Goal: Information Seeking & Learning: Learn about a topic

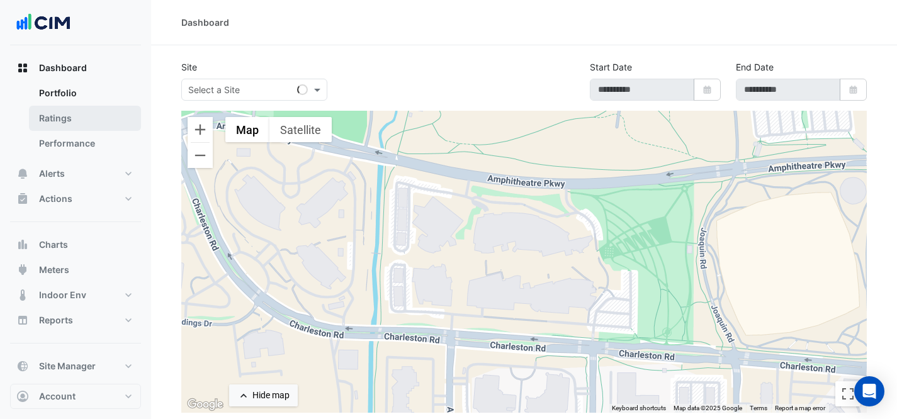
click at [110, 125] on link "Ratings" at bounding box center [85, 118] width 112 height 25
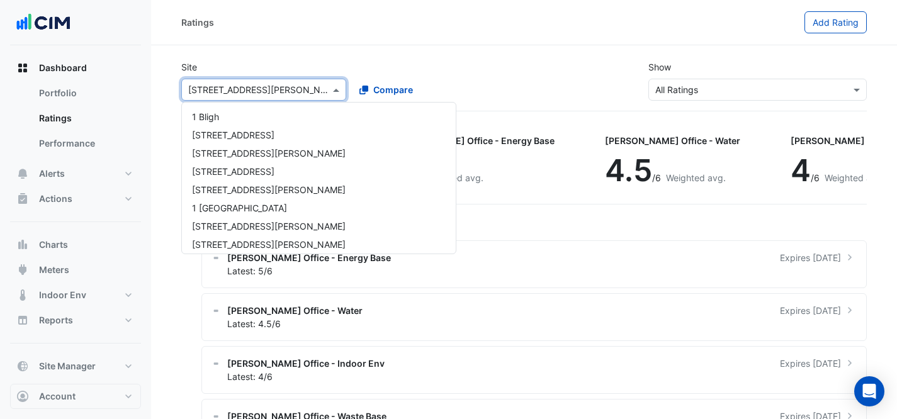
click at [254, 92] on input "text" at bounding box center [251, 90] width 126 height 13
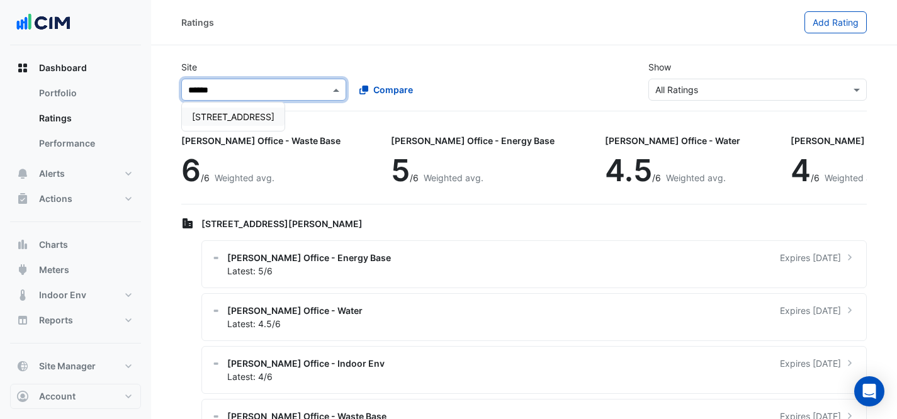
type input "*******"
click at [210, 117] on span "[STREET_ADDRESS]" at bounding box center [233, 116] width 82 height 11
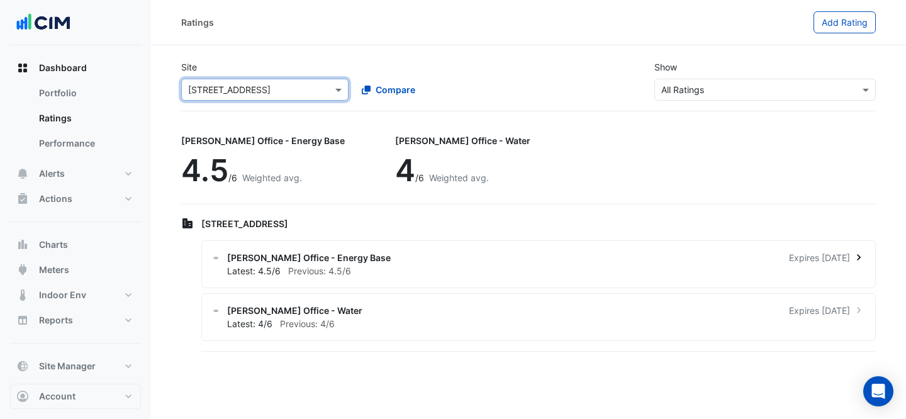
click at [556, 245] on div "[PERSON_NAME] Office - Energy Base Expires [DATE] Latest: 4.5/6 Previous: 4.5/6" at bounding box center [538, 264] width 675 height 48
click at [570, 190] on ngb-offcanvas-backdrop at bounding box center [453, 209] width 906 height 419
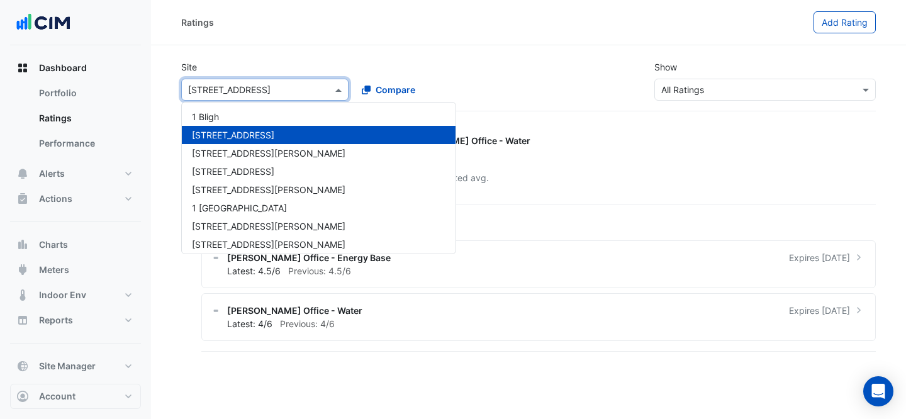
click at [245, 90] on input "text" at bounding box center [252, 90] width 128 height 13
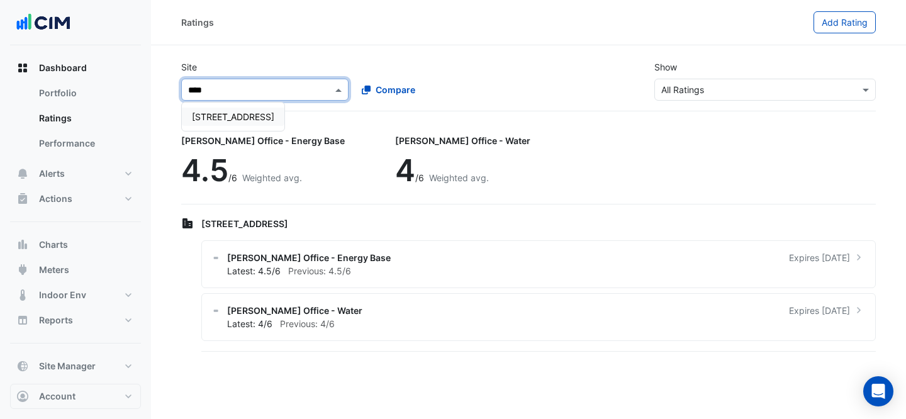
type input "*****"
click at [214, 125] on div "[STREET_ADDRESS]" at bounding box center [233, 117] width 103 height 18
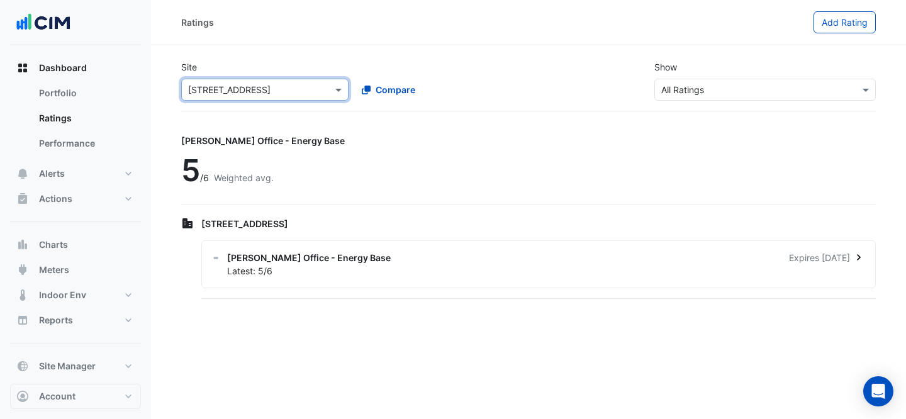
click at [479, 271] on div "Latest: 5/6" at bounding box center [546, 270] width 638 height 13
click at [479, 142] on ngb-offcanvas-backdrop at bounding box center [453, 209] width 906 height 419
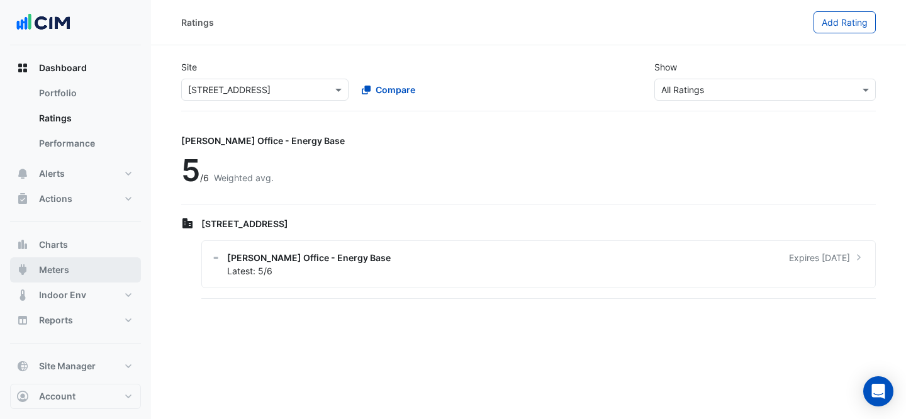
click at [76, 268] on button "Meters" at bounding box center [75, 269] width 131 height 25
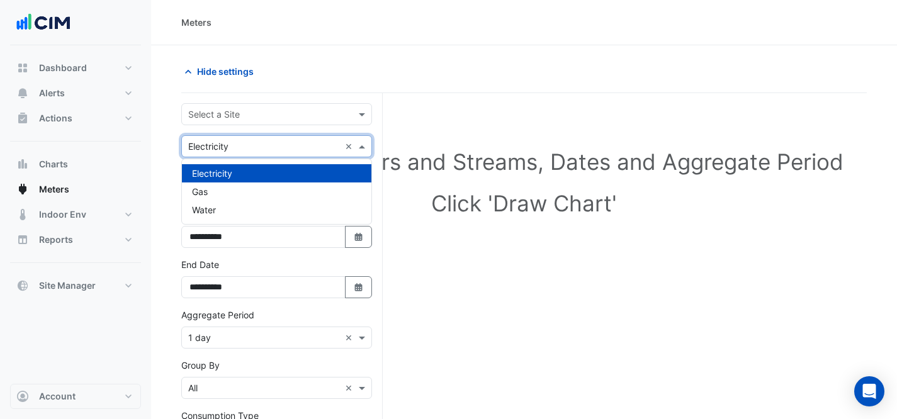
click at [264, 135] on div "× Electricity ×" at bounding box center [276, 146] width 191 height 22
click at [257, 118] on input "text" at bounding box center [264, 114] width 152 height 13
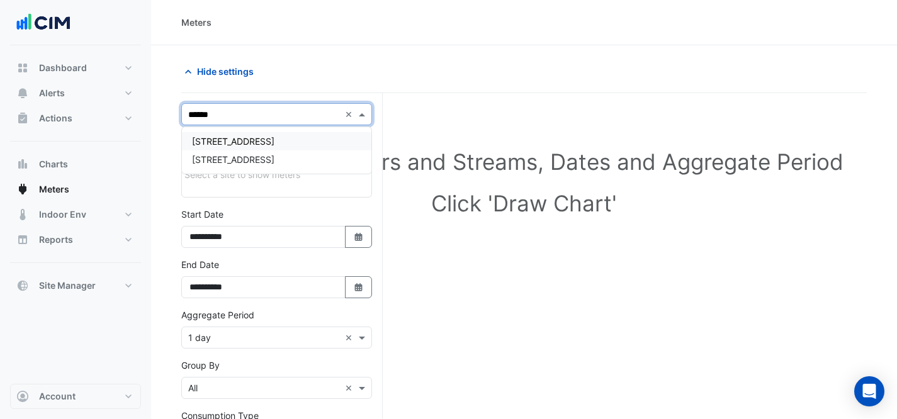
type input "*******"
click at [226, 150] on div "[STREET_ADDRESS]" at bounding box center [276, 141] width 189 height 18
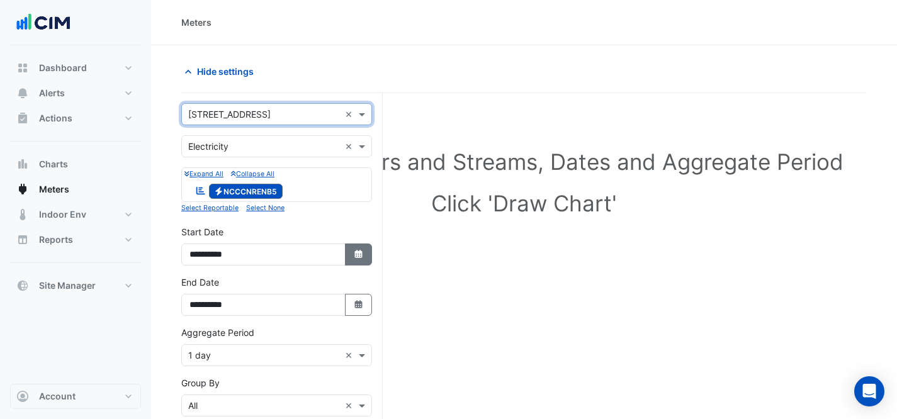
click at [363, 259] on fa-icon "Select Date" at bounding box center [358, 254] width 11 height 11
select select "*"
select select "****"
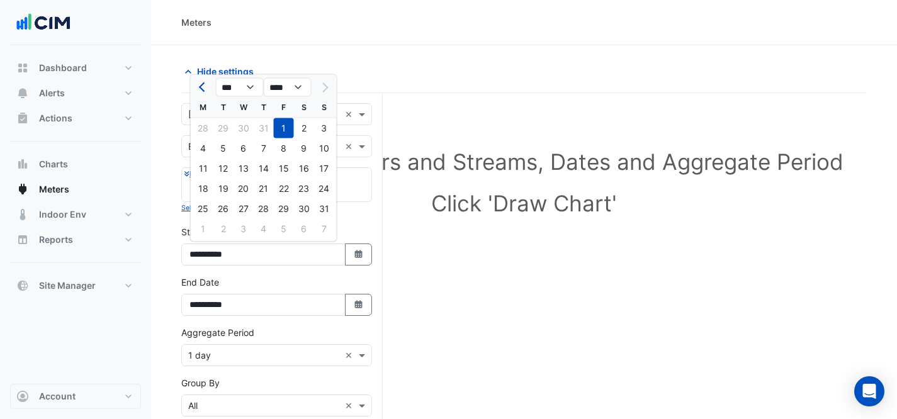
click at [207, 95] on button "Previous month" at bounding box center [203, 87] width 15 height 20
select select "*"
click at [323, 129] on div "1" at bounding box center [324, 128] width 20 height 20
type input "**********"
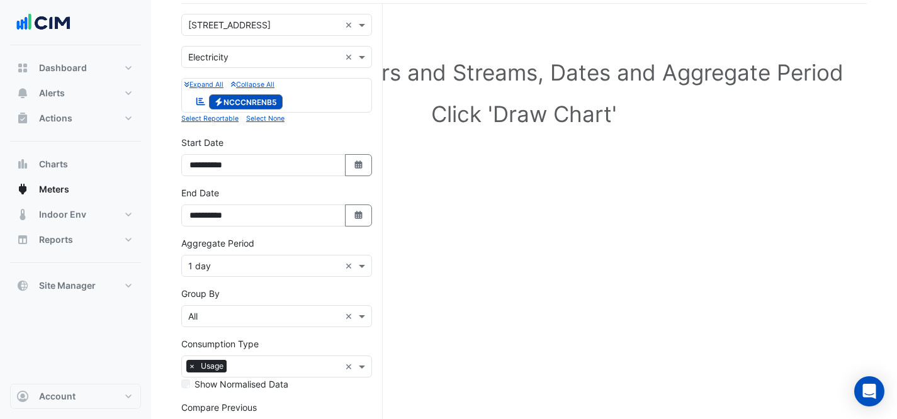
scroll to position [145, 0]
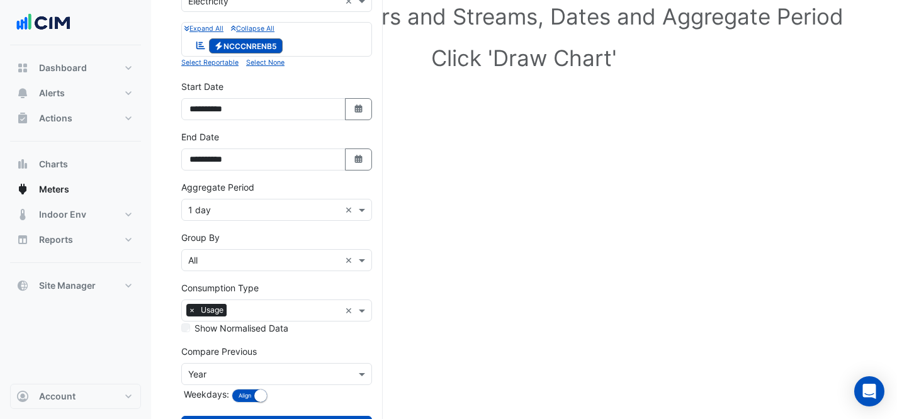
click at [254, 214] on input "text" at bounding box center [264, 210] width 152 height 13
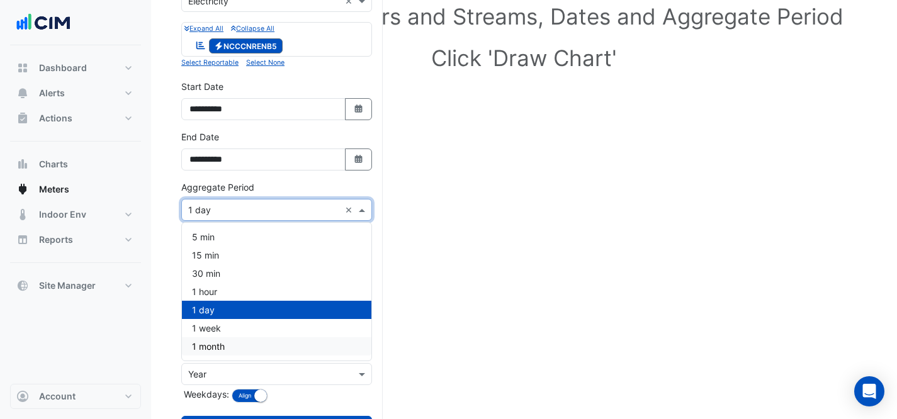
click at [281, 341] on div "1 month" at bounding box center [276, 346] width 189 height 18
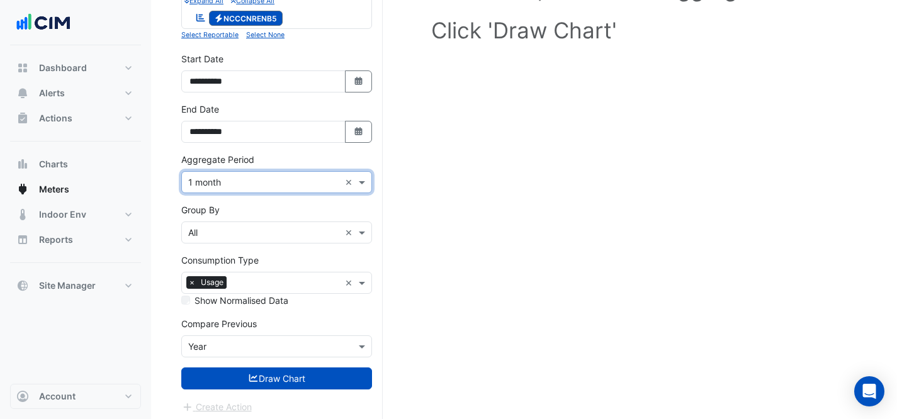
scroll to position [178, 0]
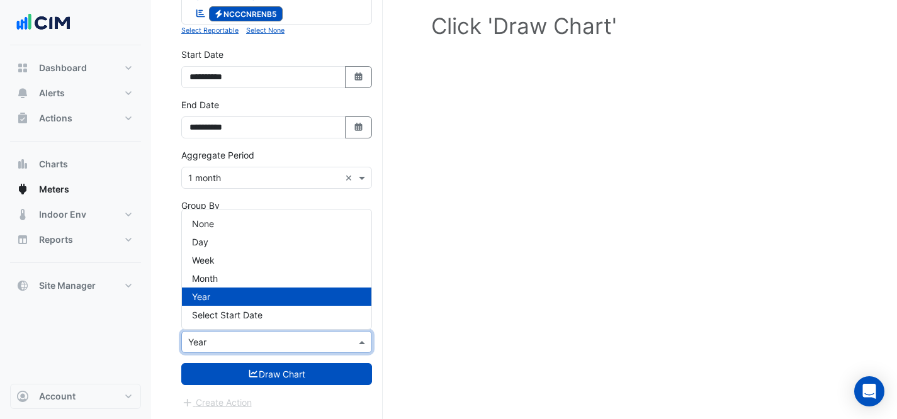
click at [283, 344] on input "text" at bounding box center [264, 342] width 152 height 13
click at [218, 218] on div "None" at bounding box center [276, 224] width 189 height 18
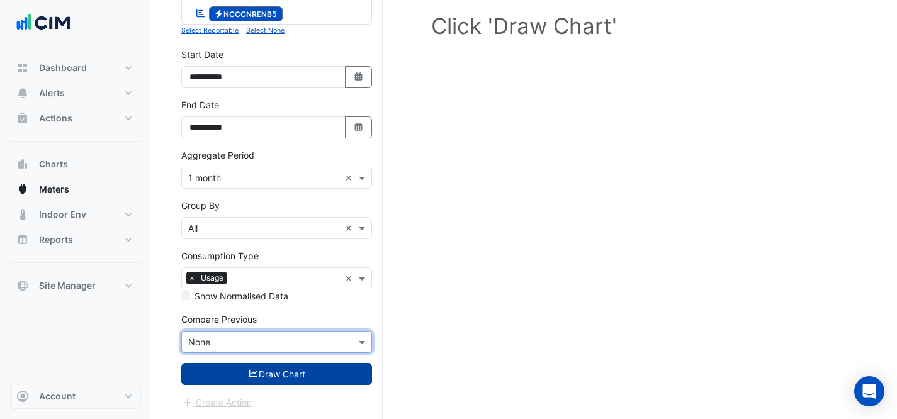
click at [301, 376] on button "Draw Chart" at bounding box center [276, 374] width 191 height 22
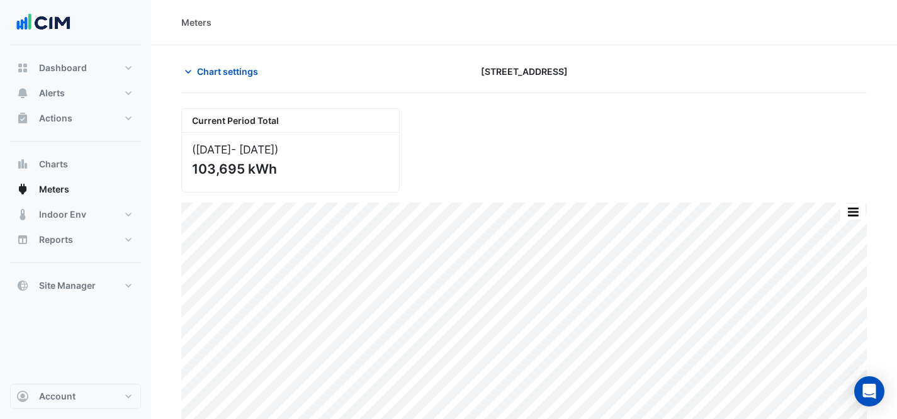
click at [210, 57] on section "Chart settings [STREET_ADDRESS] Current Period Total ([DATE] - [DATE] ) 103,695…" at bounding box center [524, 237] width 746 height 384
click at [222, 67] on span "Chart settings" at bounding box center [227, 71] width 61 height 13
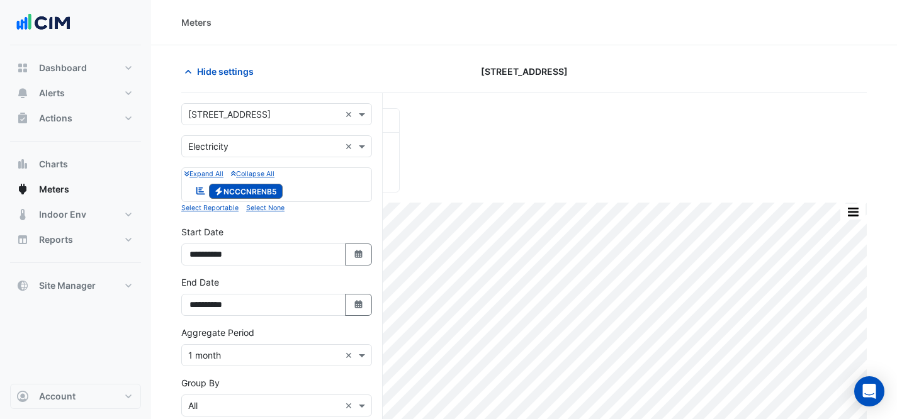
click at [308, 120] on input "text" at bounding box center [264, 114] width 152 height 13
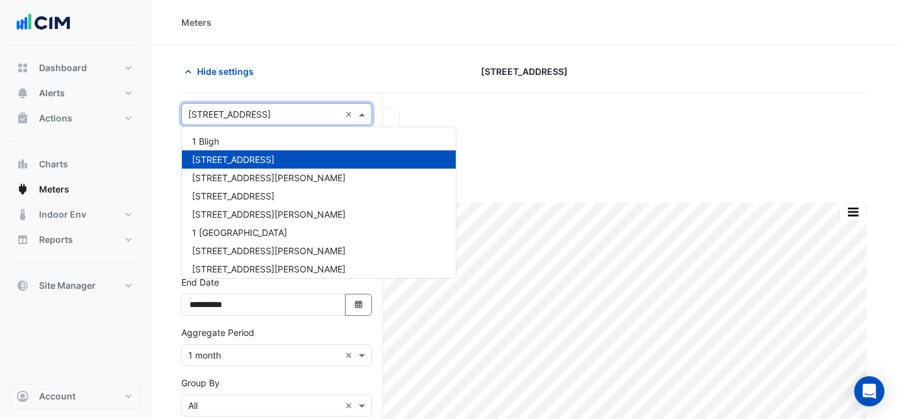
click at [360, 67] on div "Hide settings" at bounding box center [291, 71] width 234 height 22
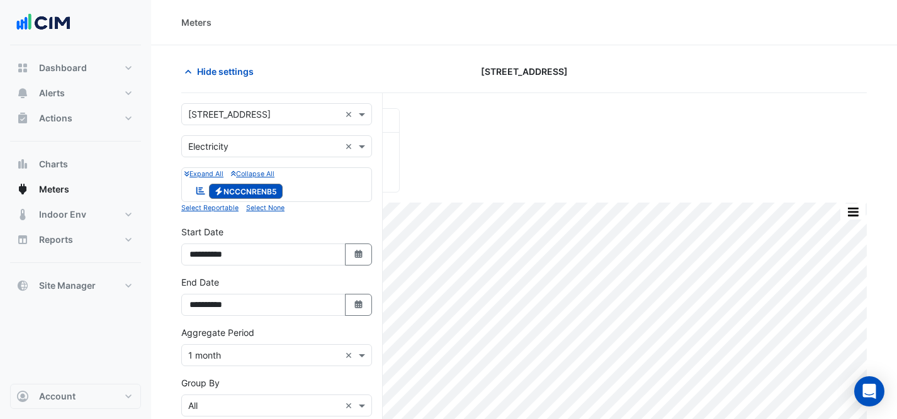
click at [293, 149] on input "text" at bounding box center [264, 146] width 152 height 13
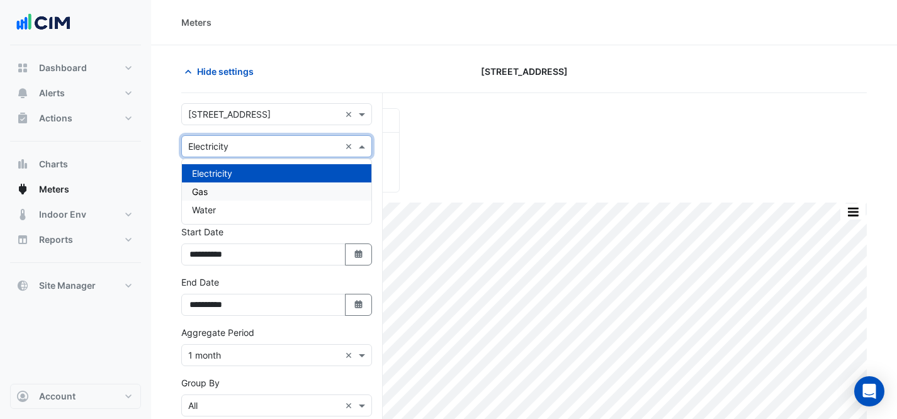
click at [254, 193] on div "Gas" at bounding box center [276, 192] width 189 height 18
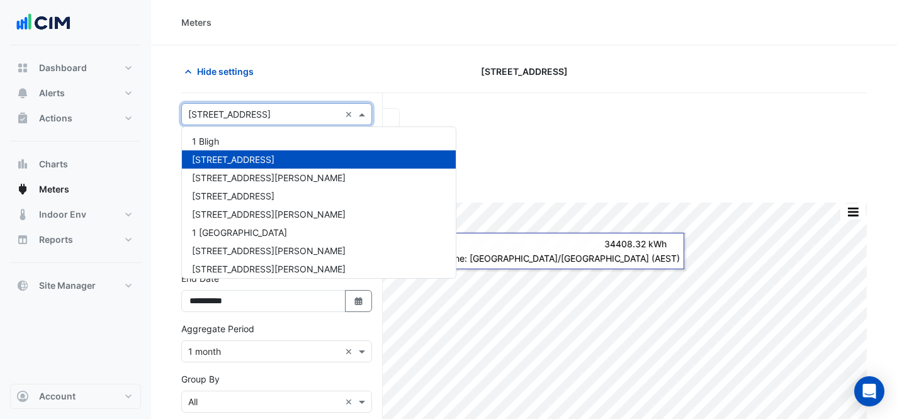
click at [230, 112] on input "text" at bounding box center [264, 114] width 152 height 13
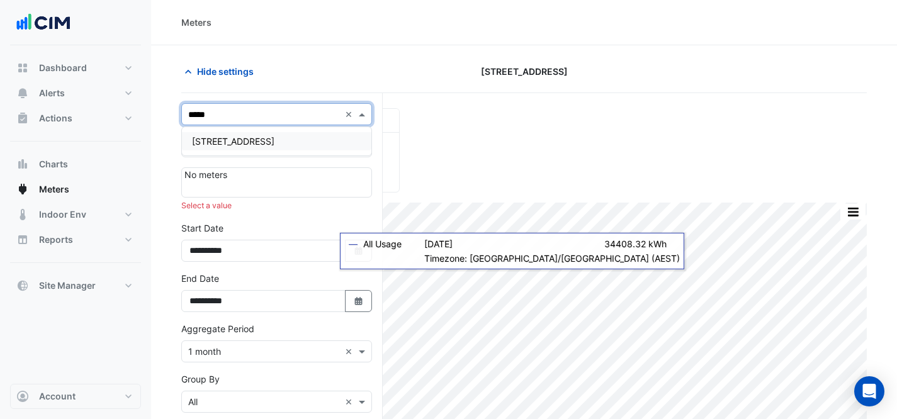
type input "******"
click at [213, 132] on div "[STREET_ADDRESS]" at bounding box center [276, 141] width 189 height 28
click at [215, 135] on div "[STREET_ADDRESS]" at bounding box center [276, 141] width 189 height 18
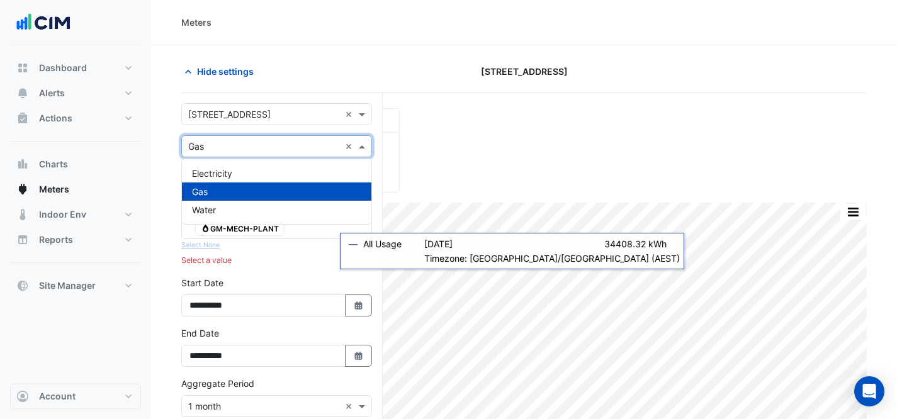
click at [216, 150] on input "text" at bounding box center [264, 146] width 152 height 13
click at [220, 176] on span "Electricity" at bounding box center [212, 173] width 40 height 11
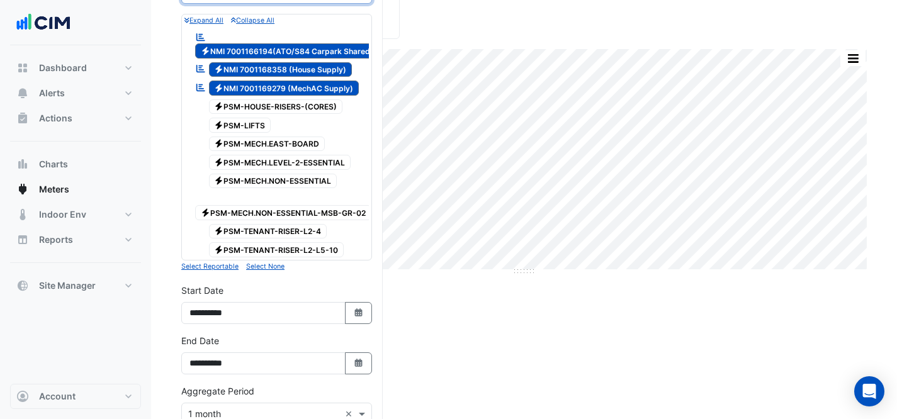
scroll to position [399, 0]
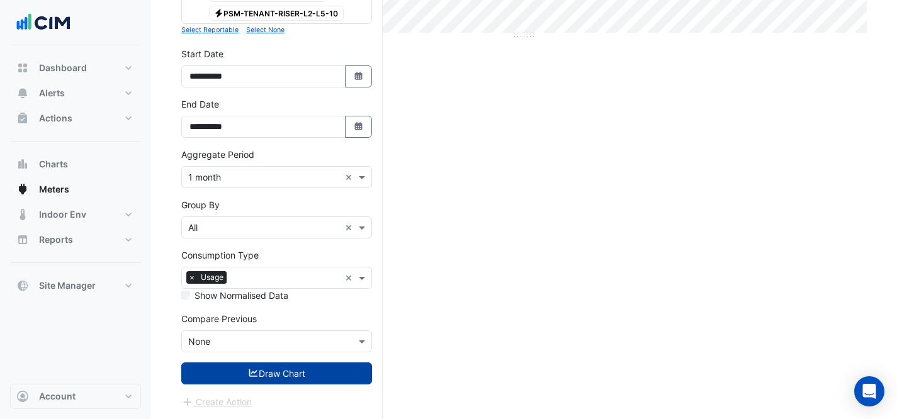
click at [266, 368] on button "Draw Chart" at bounding box center [276, 374] width 191 height 22
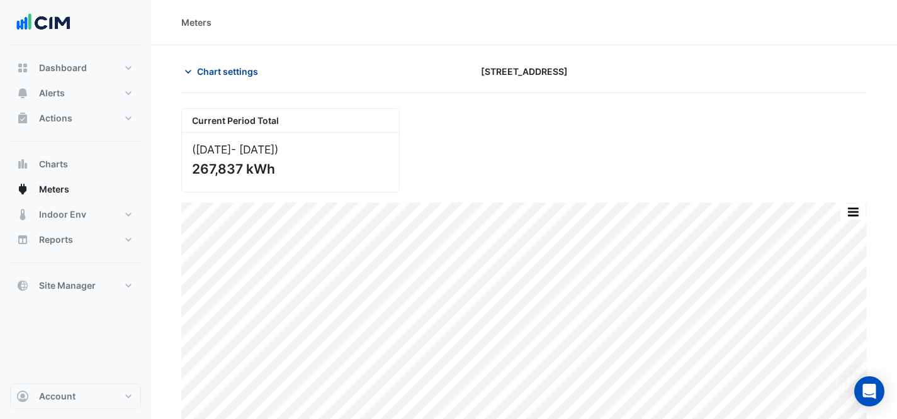
click at [218, 65] on span "Chart settings" at bounding box center [227, 71] width 61 height 13
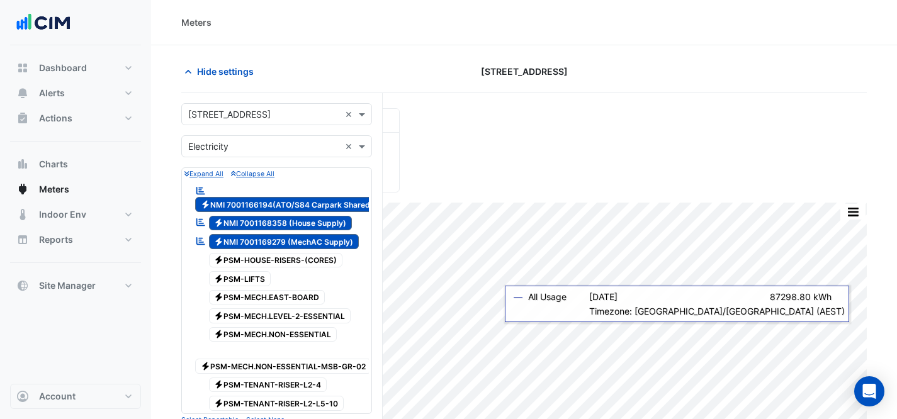
click at [291, 156] on div "× Electricity ×" at bounding box center [276, 146] width 191 height 22
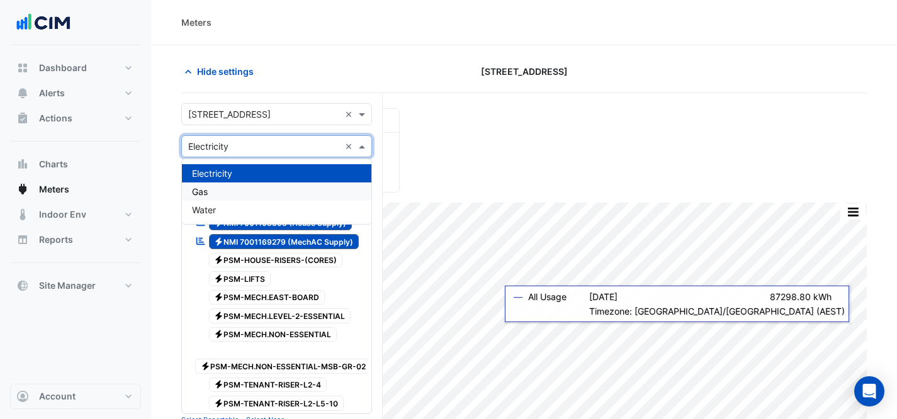
click at [293, 189] on div "Gas" at bounding box center [276, 192] width 189 height 18
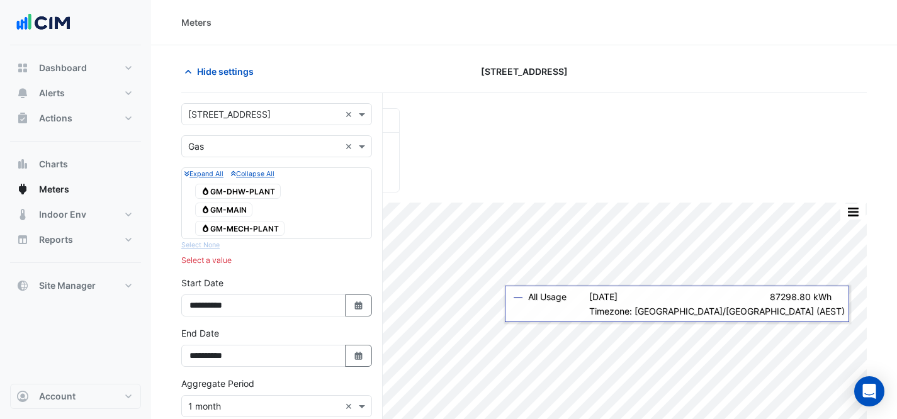
click at [254, 198] on div "Gas GM-DHW-PLANT" at bounding box center [238, 192] width 92 height 18
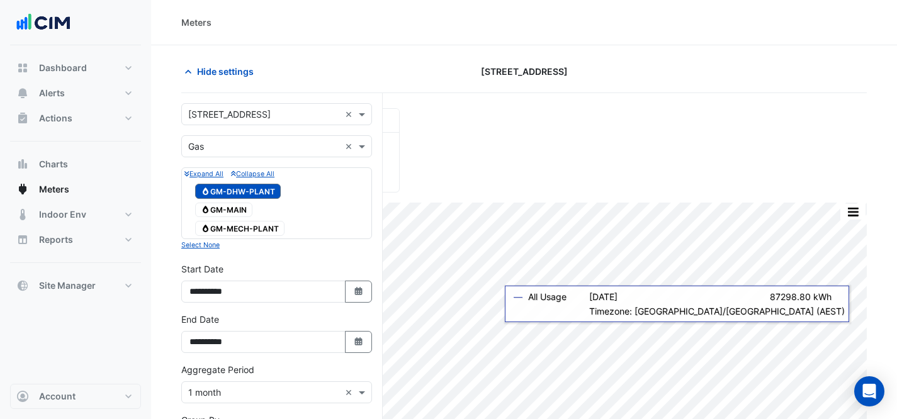
click at [237, 209] on span "Gas GM-MAIN" at bounding box center [223, 210] width 57 height 15
click at [248, 227] on span "Gas GM-MECH-PLANT" at bounding box center [239, 228] width 89 height 15
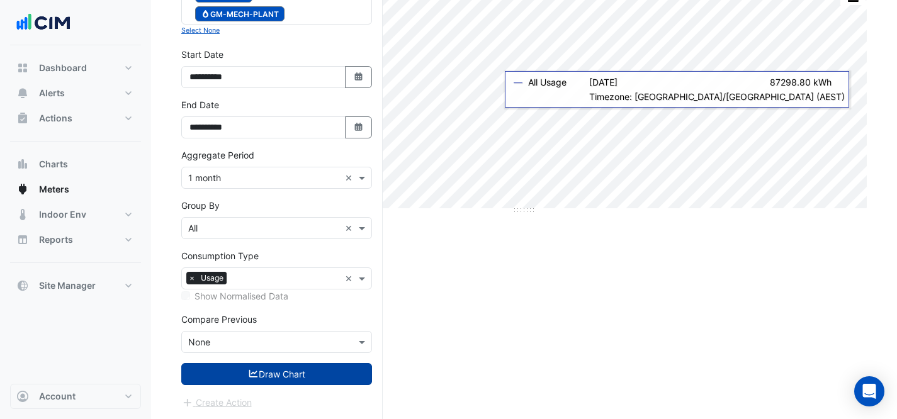
click at [271, 378] on button "Draw Chart" at bounding box center [276, 374] width 191 height 22
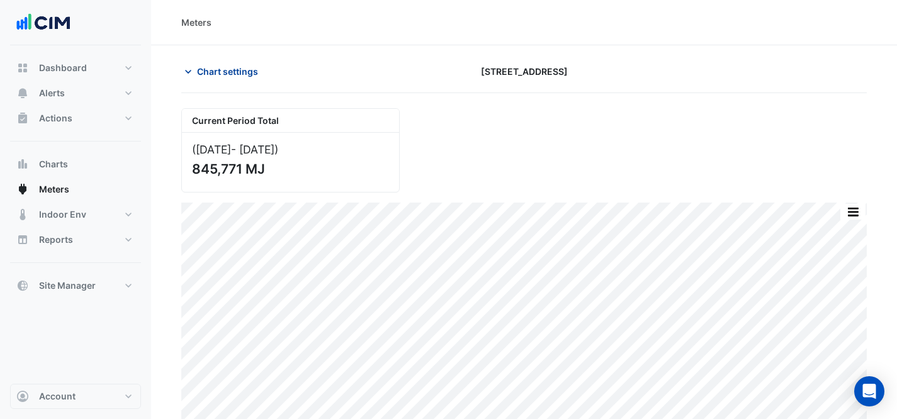
click at [197, 74] on span "Chart settings" at bounding box center [227, 71] width 61 height 13
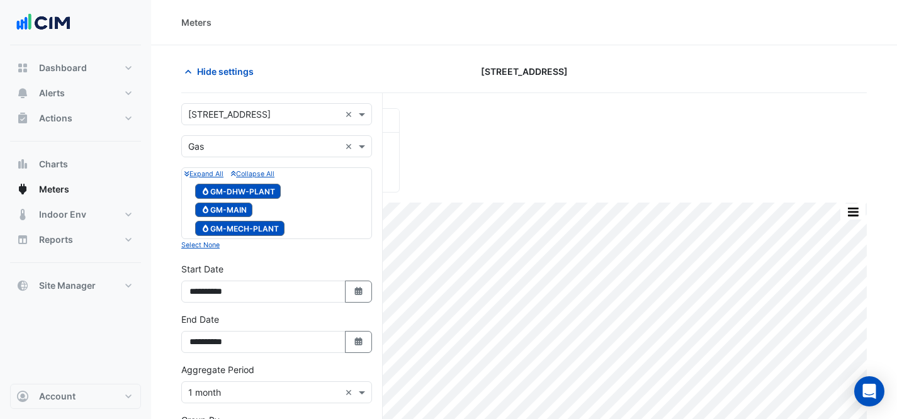
click at [240, 112] on input "text" at bounding box center [264, 114] width 152 height 13
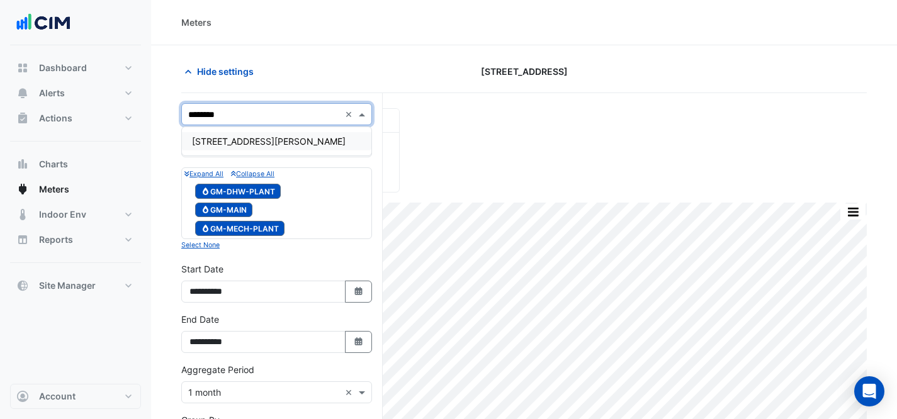
type input "*********"
click at [236, 133] on div "[STREET_ADDRESS][PERSON_NAME]" at bounding box center [276, 141] width 189 height 18
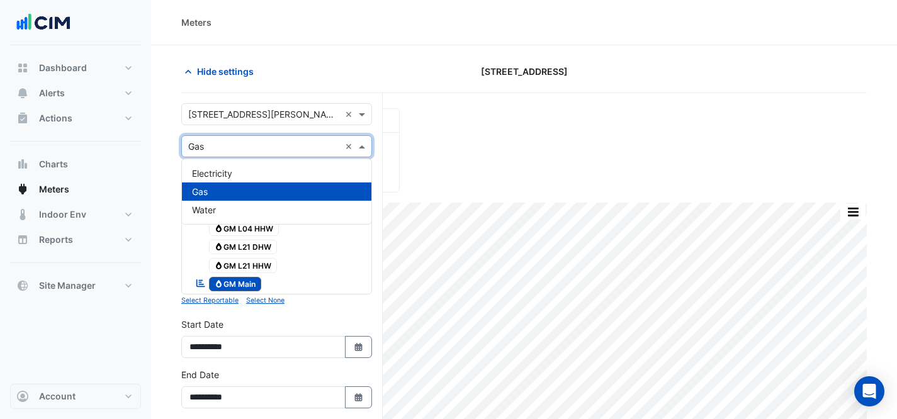
click at [237, 146] on input "text" at bounding box center [264, 146] width 152 height 13
click at [243, 178] on div "Electricity" at bounding box center [276, 173] width 189 height 18
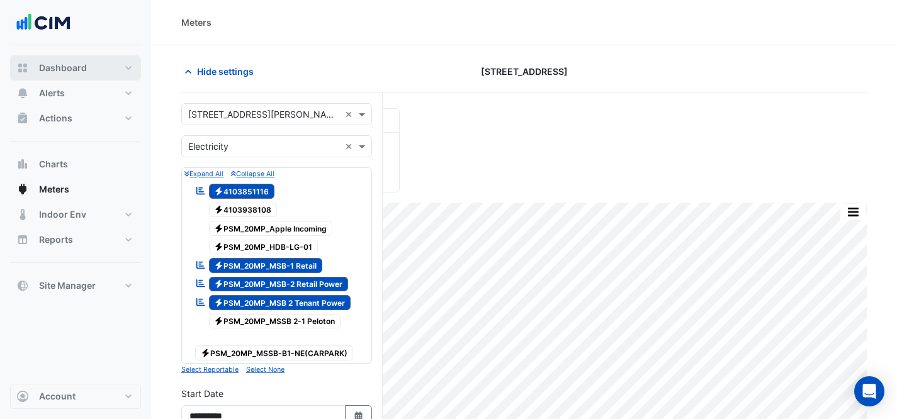
click at [83, 76] on button "Dashboard" at bounding box center [75, 67] width 131 height 25
select select "***"
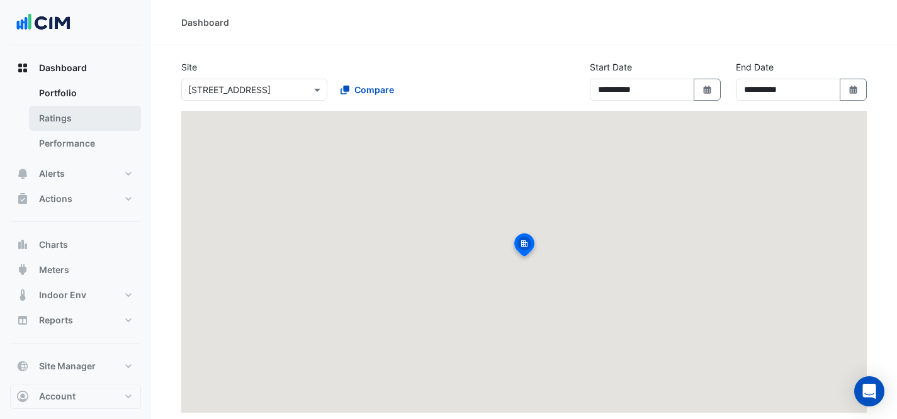
click at [86, 108] on link "Ratings" at bounding box center [85, 118] width 112 height 25
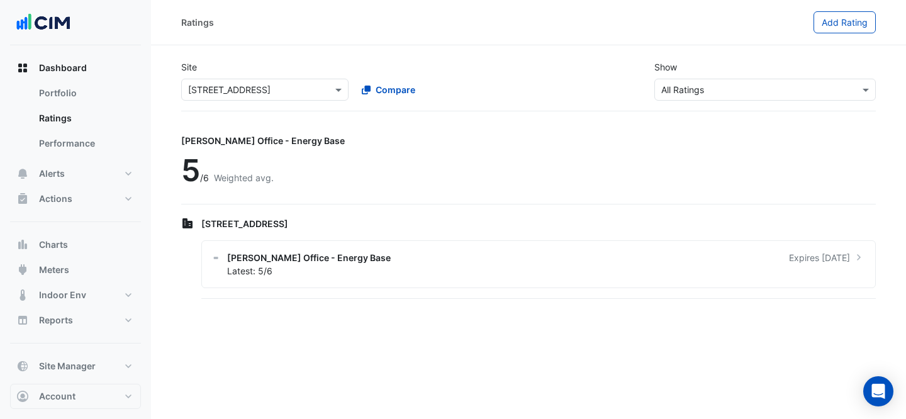
click at [240, 101] on div "Site × [STREET_ADDRESS] Compare Show × All Ratings" at bounding box center [529, 80] width 710 height 60
click at [240, 93] on input "text" at bounding box center [252, 90] width 128 height 13
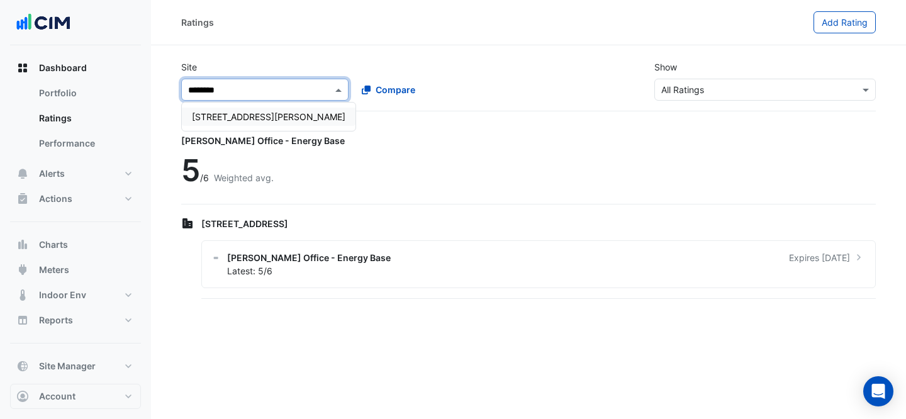
type input "*********"
click at [225, 116] on span "[STREET_ADDRESS][PERSON_NAME]" at bounding box center [269, 116] width 154 height 11
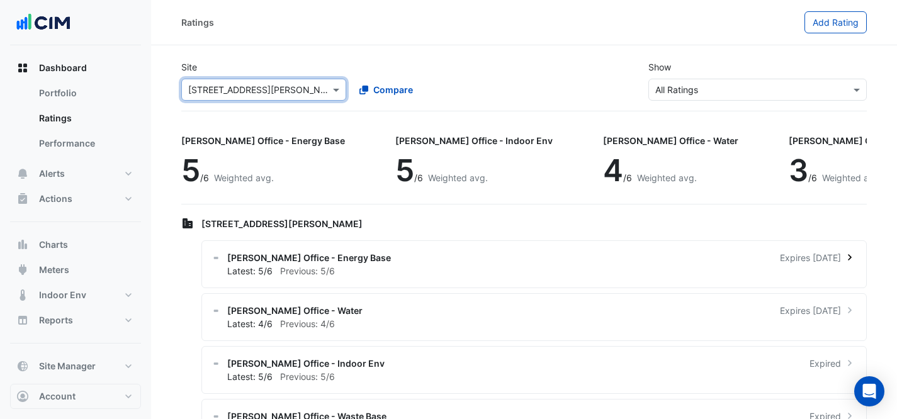
click at [586, 258] on div "[PERSON_NAME] Office - Energy Base Expires [DATE]" at bounding box center [541, 257] width 629 height 13
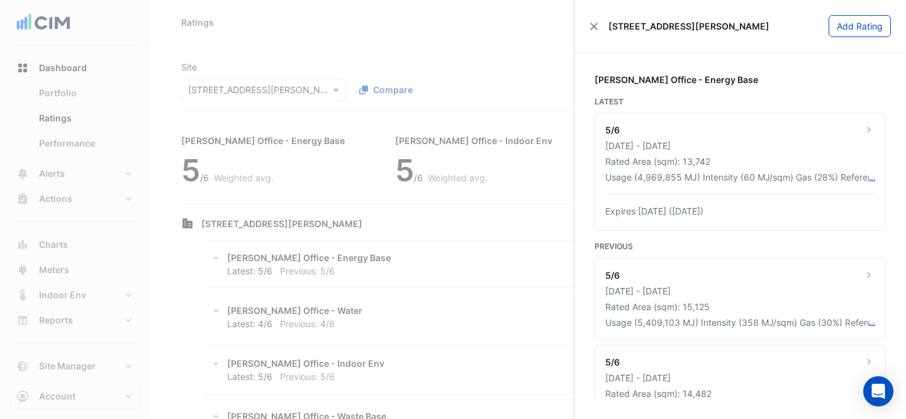
click at [524, 47] on ngb-offcanvas-backdrop at bounding box center [453, 209] width 906 height 419
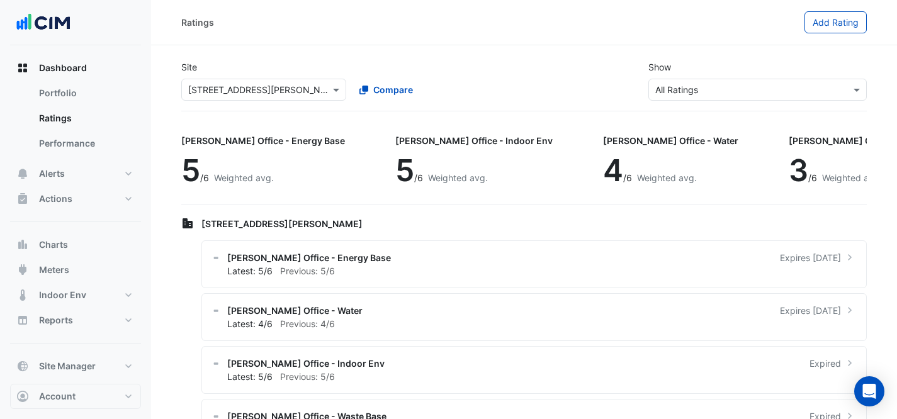
click at [245, 79] on div "× [STREET_ADDRESS][PERSON_NAME]" at bounding box center [263, 90] width 165 height 22
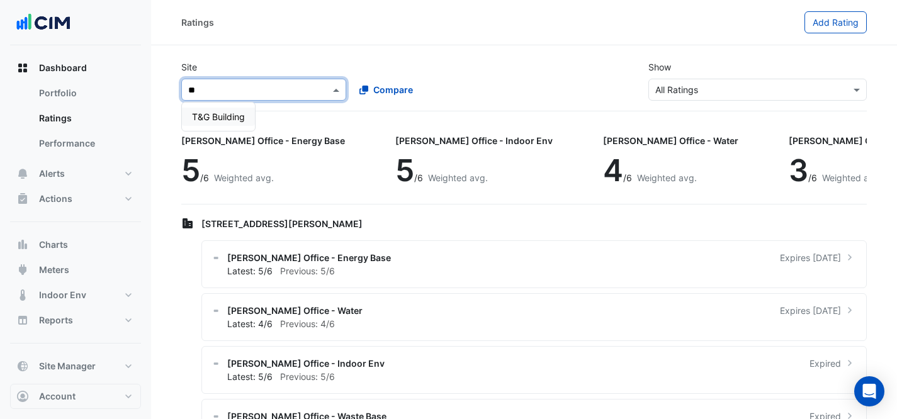
type input "***"
click at [235, 118] on span "T&G Building" at bounding box center [218, 116] width 53 height 11
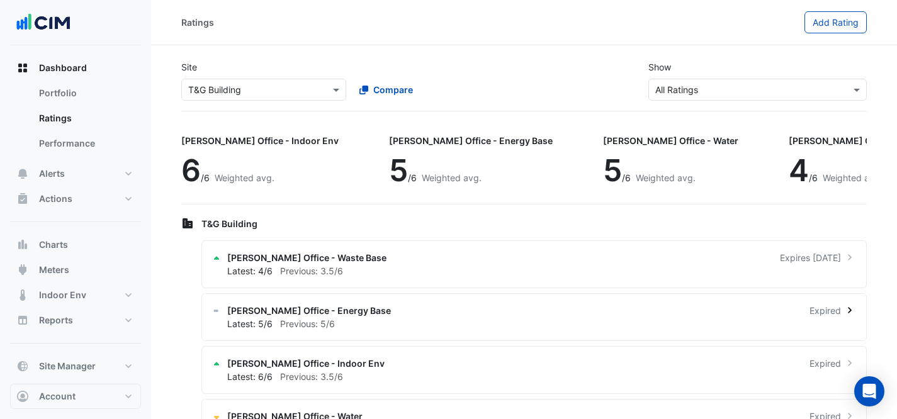
click at [409, 330] on div "Latest: 5/6 Previous: 5/6" at bounding box center [541, 323] width 629 height 13
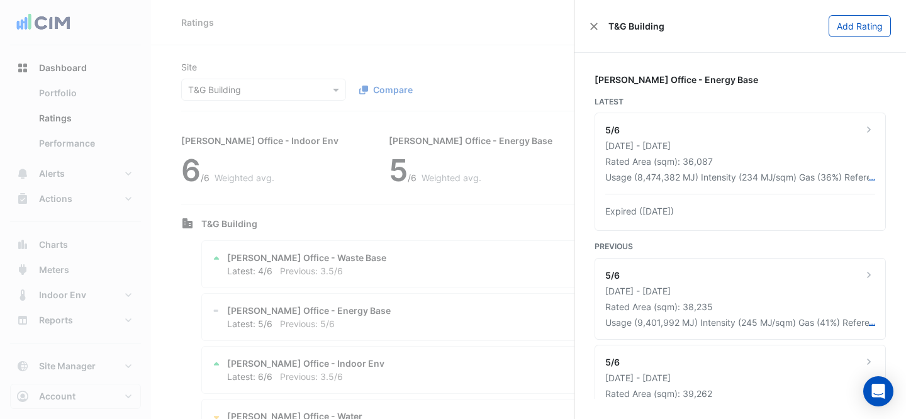
click at [410, 24] on ngb-offcanvas-backdrop at bounding box center [453, 209] width 906 height 419
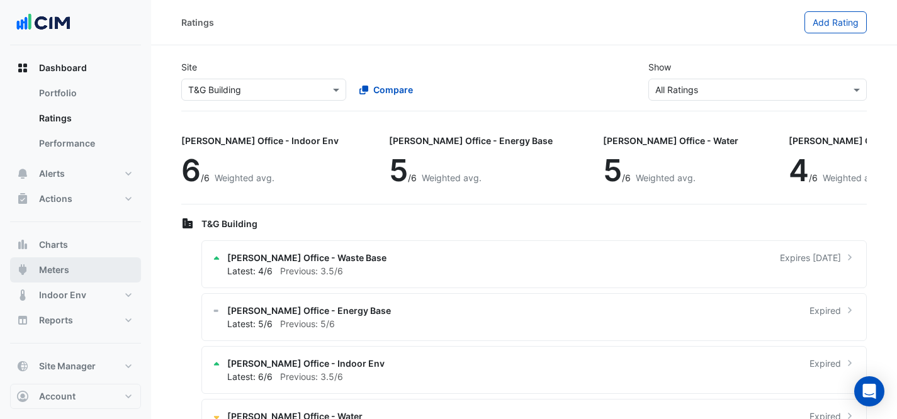
click at [75, 269] on button "Meters" at bounding box center [75, 269] width 131 height 25
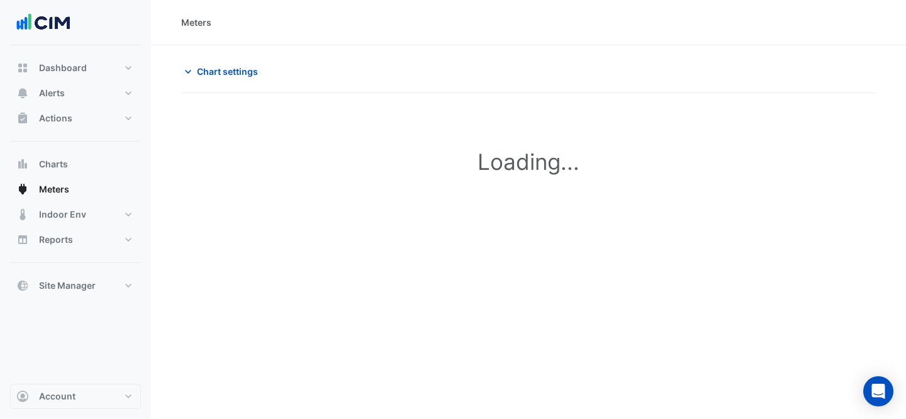
type input "**********"
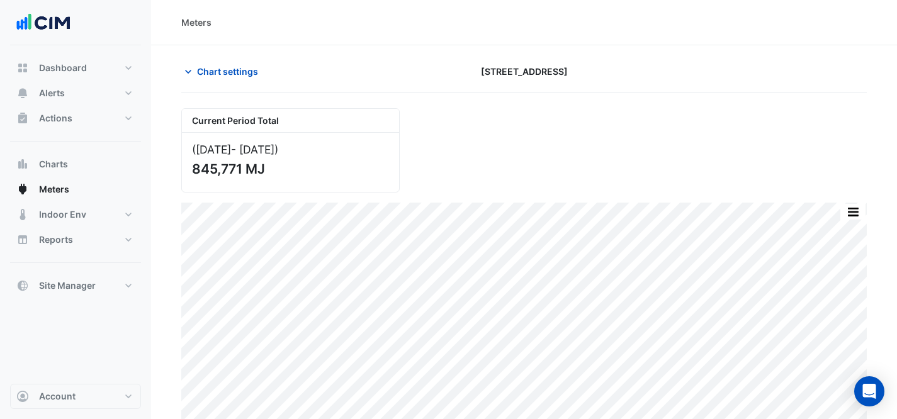
click at [273, 72] on div "Chart settings" at bounding box center [291, 71] width 234 height 22
click at [231, 69] on span "Chart settings" at bounding box center [227, 71] width 61 height 13
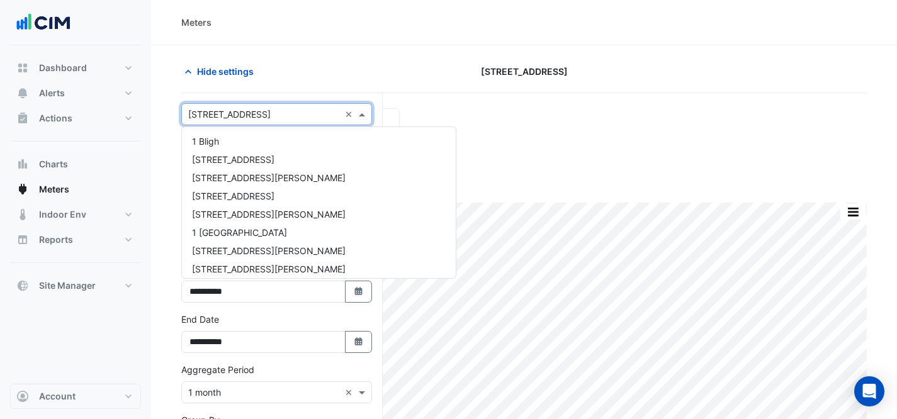
click at [256, 108] on input "text" at bounding box center [264, 114] width 152 height 13
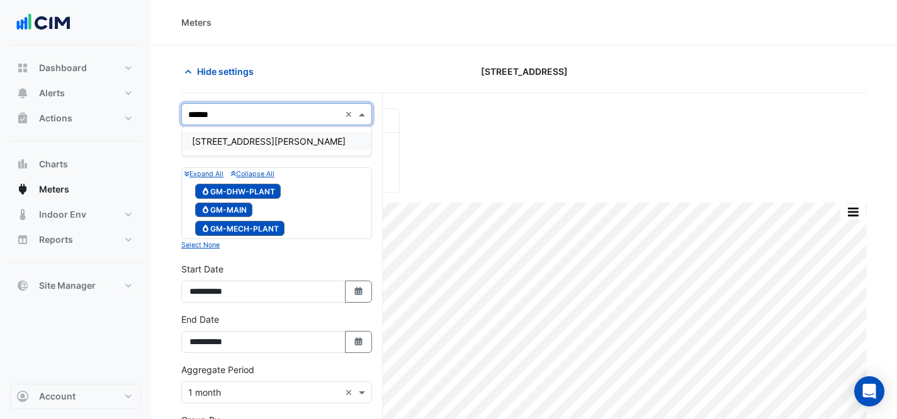
type input "*******"
click at [278, 135] on div "[STREET_ADDRESS][PERSON_NAME]" at bounding box center [276, 141] width 189 height 18
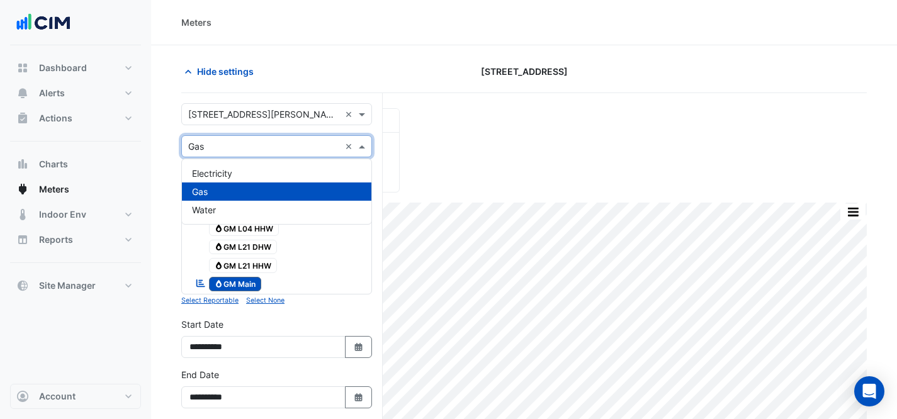
click at [261, 144] on input "text" at bounding box center [264, 146] width 152 height 13
click at [259, 167] on div "Electricity" at bounding box center [276, 173] width 189 height 18
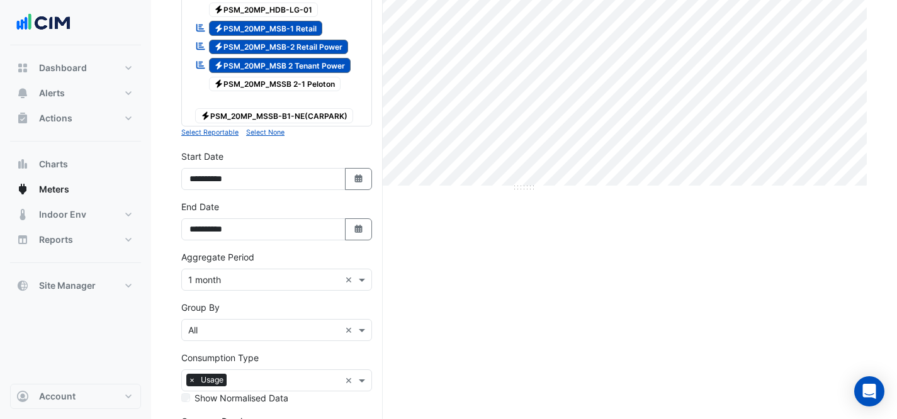
scroll to position [326, 0]
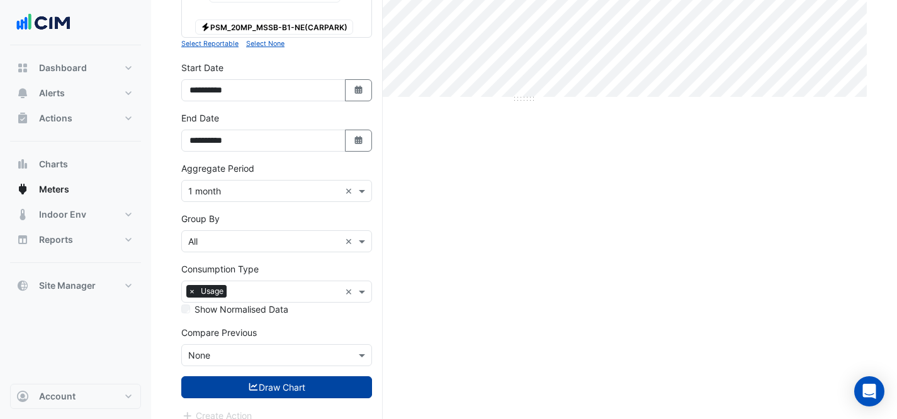
click at [281, 378] on button "Draw Chart" at bounding box center [276, 387] width 191 height 22
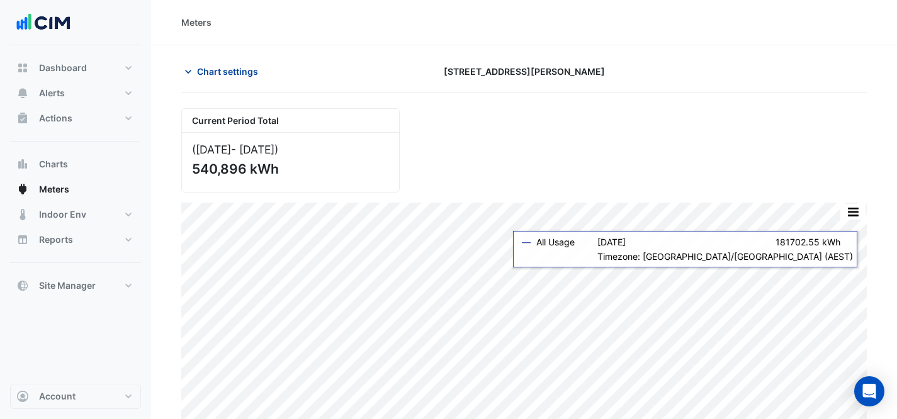
click at [239, 78] on button "Chart settings" at bounding box center [223, 71] width 85 height 22
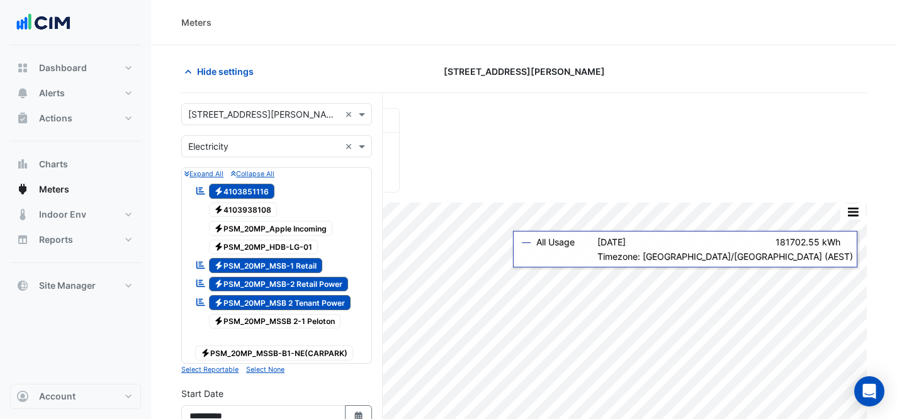
click at [271, 266] on span "Electricity PSM_20MP_MSB-1 Retail" at bounding box center [266, 265] width 114 height 15
click at [280, 279] on span "Electricity PSM_20MP_MSB-2 Retail Power" at bounding box center [279, 284] width 140 height 15
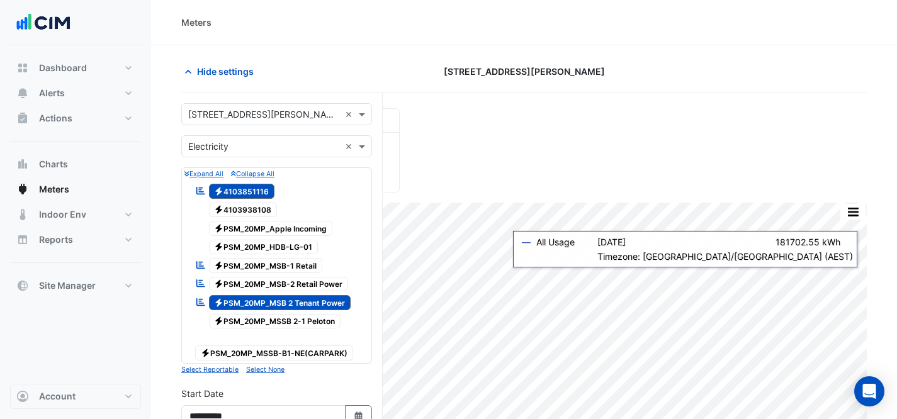
click at [293, 302] on span "Electricity PSM_20MP_MSB 2 Tenant Power" at bounding box center [280, 302] width 142 height 15
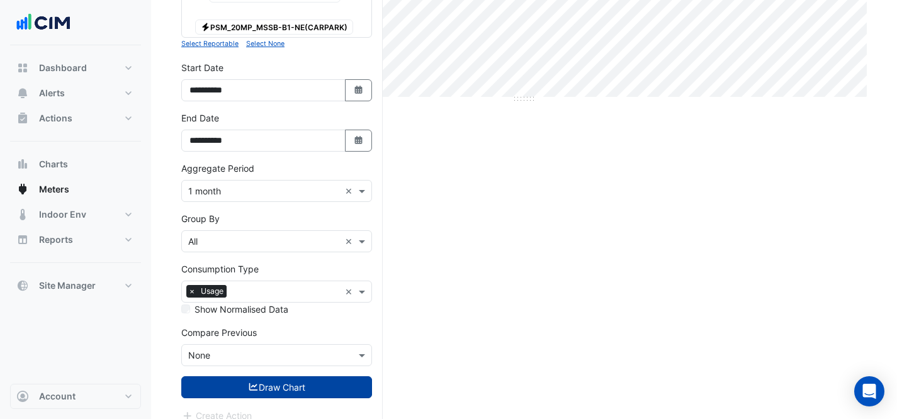
click at [274, 376] on button "Draw Chart" at bounding box center [276, 387] width 191 height 22
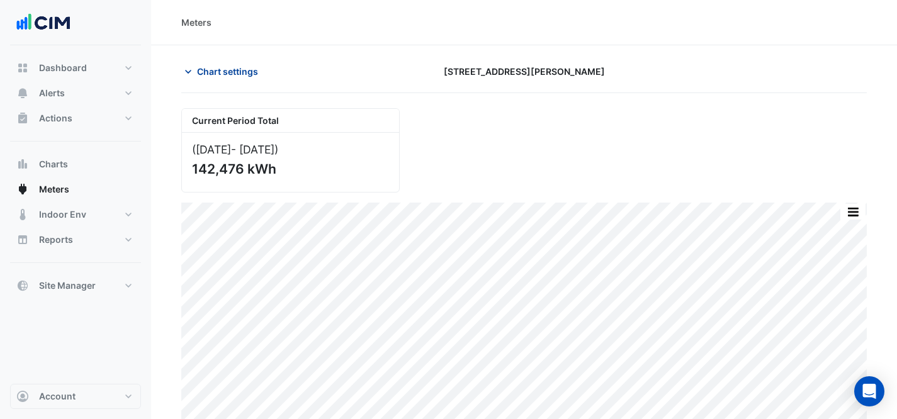
click at [237, 64] on button "Chart settings" at bounding box center [223, 71] width 85 height 22
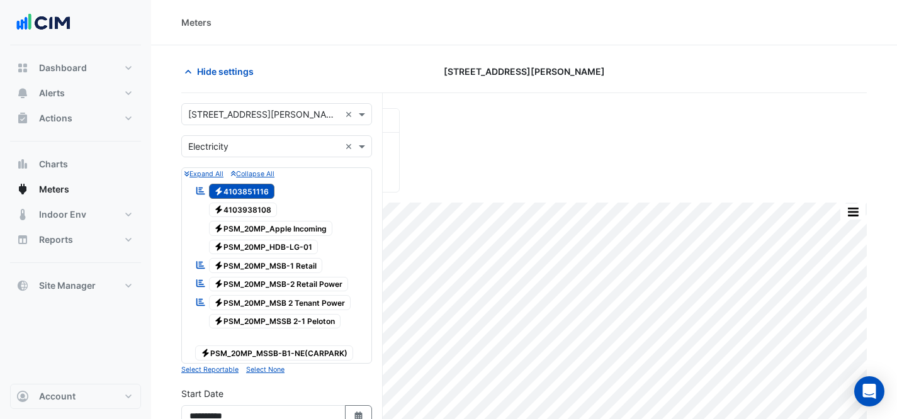
click at [262, 120] on div "× [STREET_ADDRESS][PERSON_NAME]" at bounding box center [261, 114] width 158 height 13
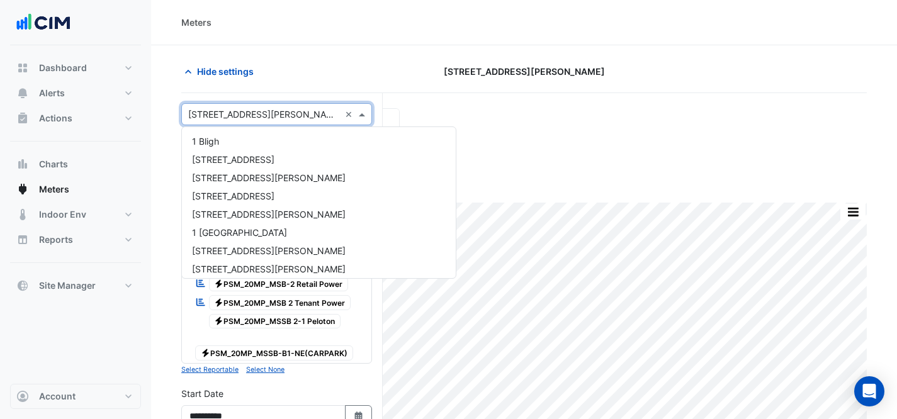
scroll to position [1374, 0]
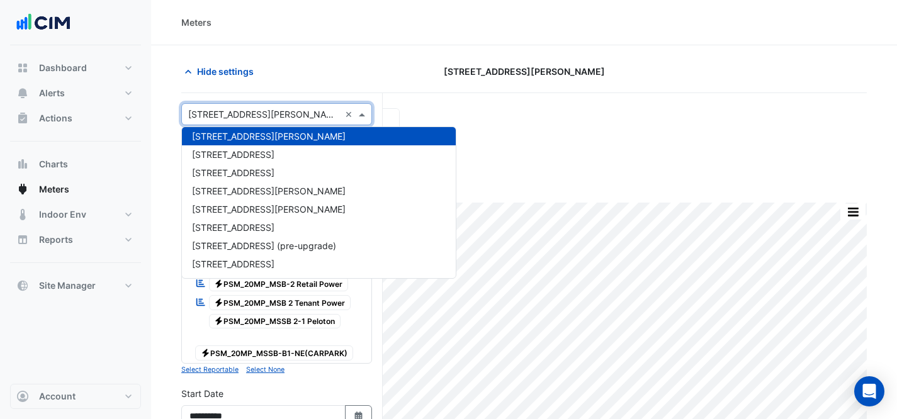
click at [325, 58] on section "Hide settings [STREET_ADDRESS][PERSON_NAME] Current Period Total ([DATE] - [DAT…" at bounding box center [524, 402] width 746 height 714
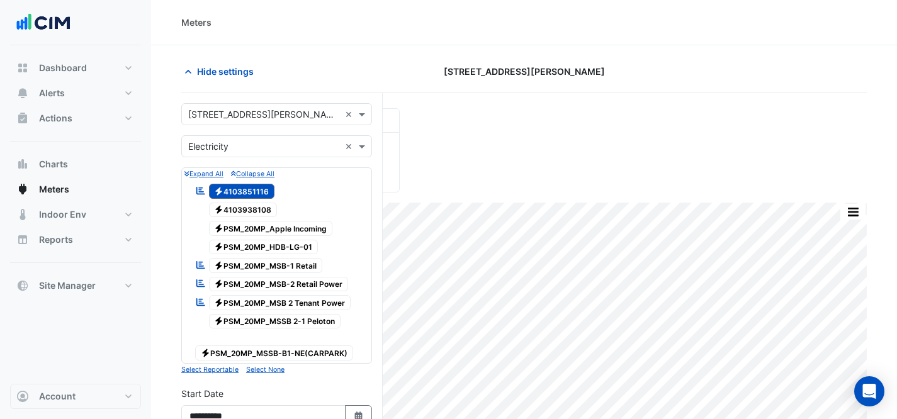
click at [258, 148] on input "text" at bounding box center [264, 146] width 152 height 13
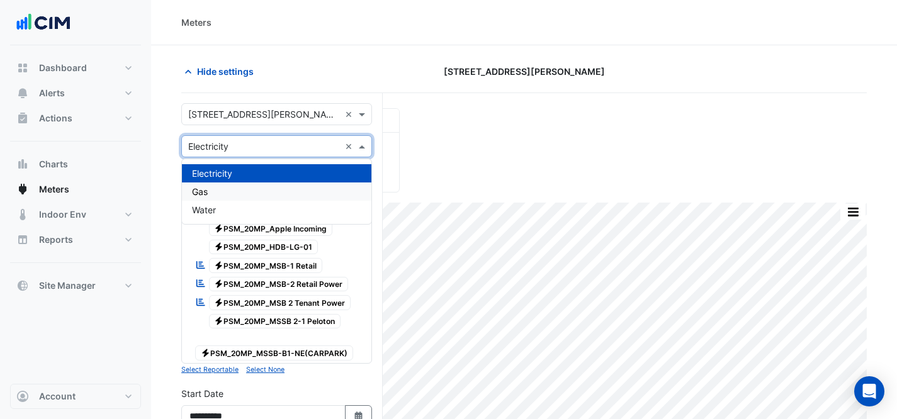
click at [263, 189] on div "Gas" at bounding box center [276, 192] width 189 height 18
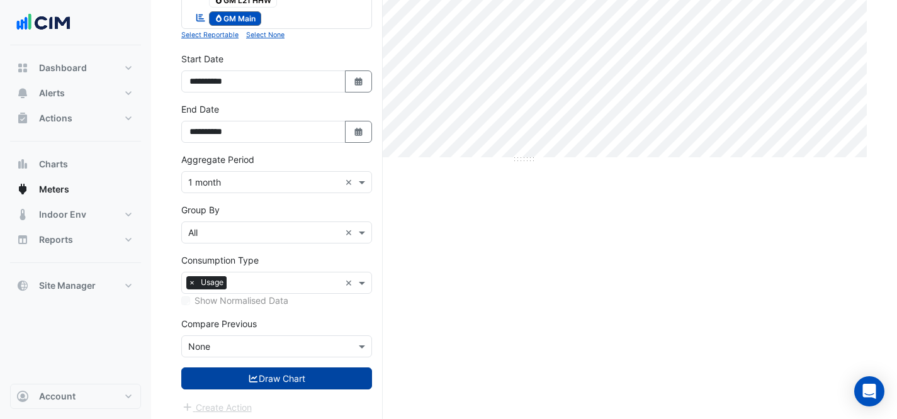
click at [298, 388] on button "Draw Chart" at bounding box center [276, 379] width 191 height 22
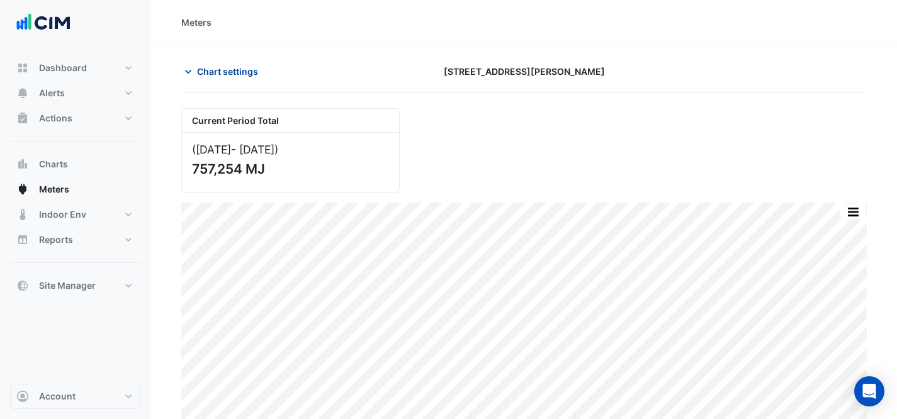
click at [213, 72] on span "Chart settings" at bounding box center [227, 71] width 61 height 13
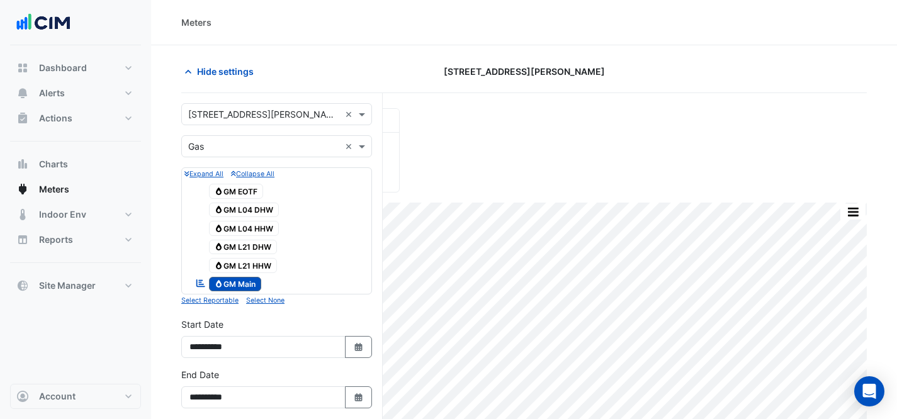
click at [479, 58] on section "Hide settings [STREET_ADDRESS][PERSON_NAME] Current Period Total ([DATE] - [DAT…" at bounding box center [524, 367] width 746 height 645
click at [777, 162] on div "Current Period Total ([DATE] - [DATE] ) 757,254 MJ" at bounding box center [524, 145] width 701 height 94
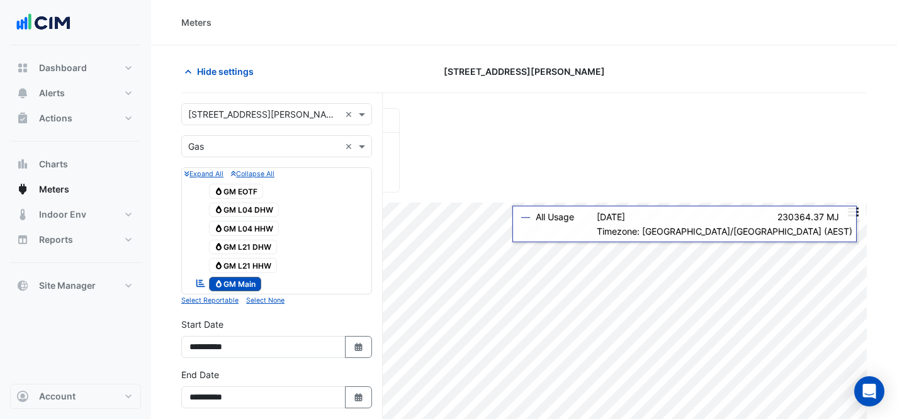
click at [237, 114] on input "text" at bounding box center [264, 114] width 152 height 13
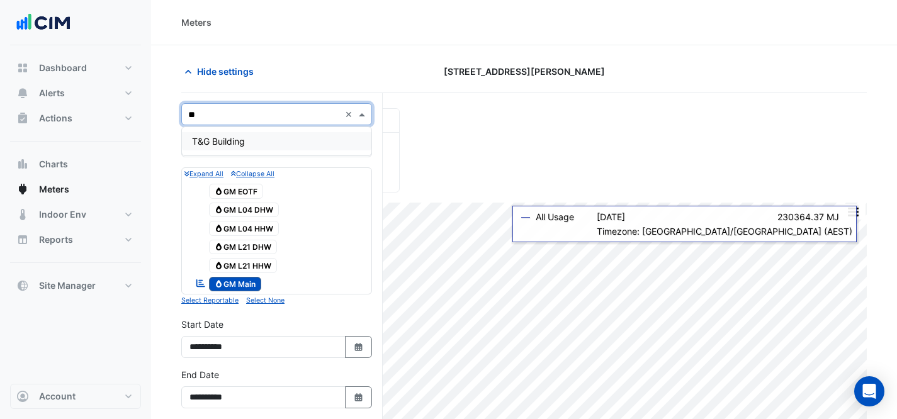
type input "***"
click at [235, 144] on span "T&G Building" at bounding box center [218, 141] width 53 height 11
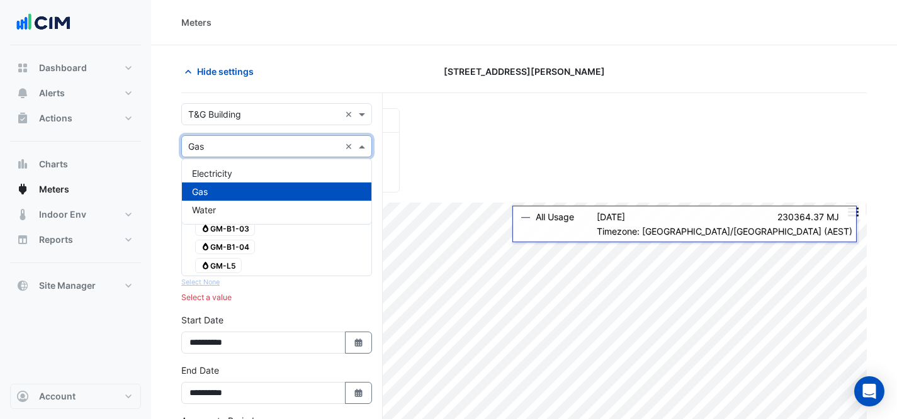
click at [262, 140] on input "text" at bounding box center [264, 146] width 152 height 13
click at [279, 168] on div "Electricity" at bounding box center [276, 173] width 189 height 18
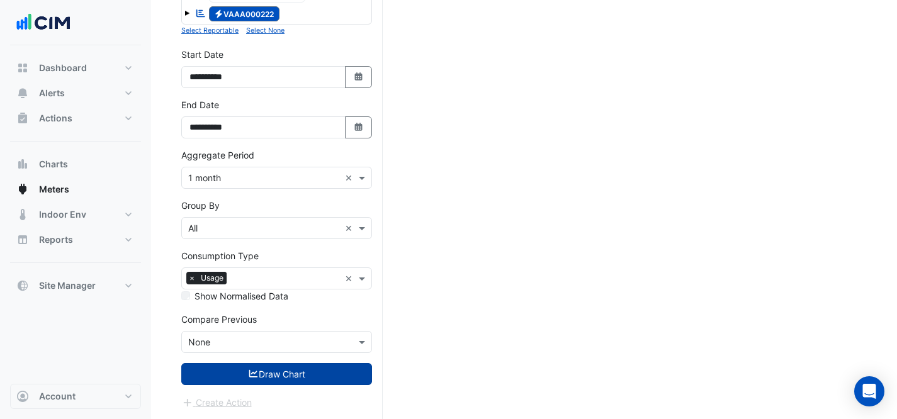
click at [302, 380] on button "Draw Chart" at bounding box center [276, 374] width 191 height 22
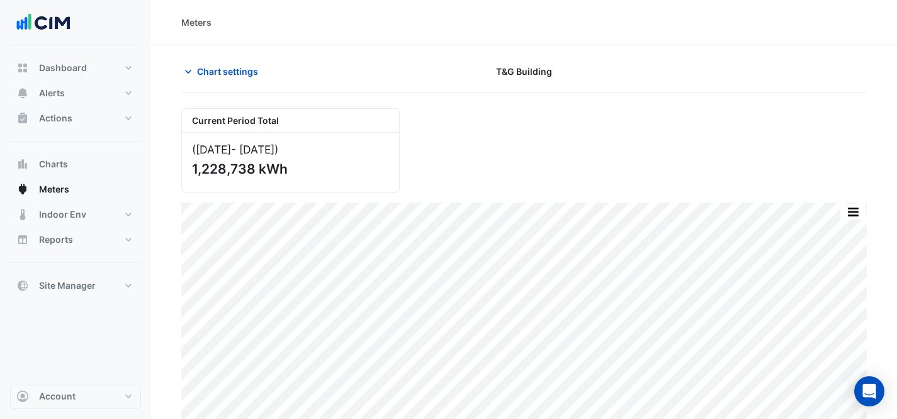
click at [268, 73] on div "Chart settings" at bounding box center [291, 71] width 234 height 22
click at [247, 73] on span "Chart settings" at bounding box center [227, 71] width 61 height 13
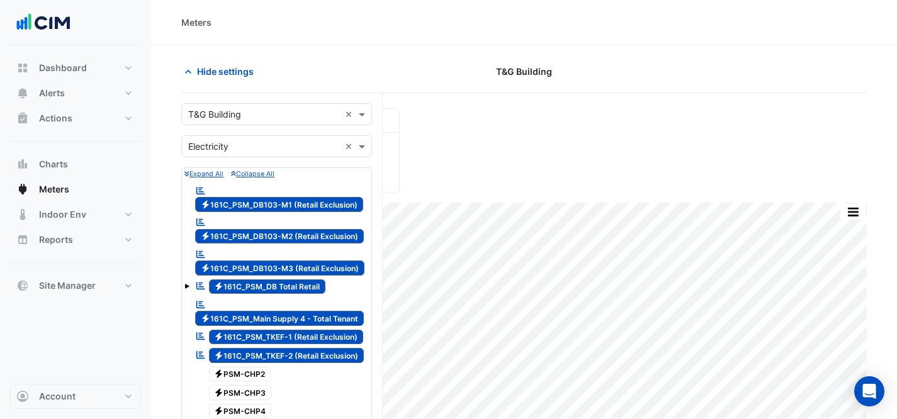
click at [265, 206] on span "Electricity 161C_PSM_DB103-M1 (Retail Exclusion)" at bounding box center [279, 204] width 168 height 15
click at [291, 239] on span "Electricity 161C_PSM_DB103-M2 (Retail Exclusion)" at bounding box center [279, 236] width 169 height 15
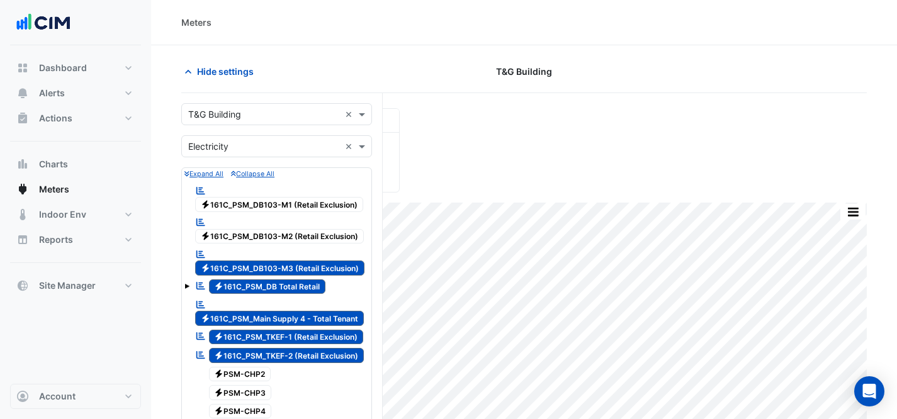
click at [293, 263] on span "Electricity 161C_PSM_DB103-M3 (Retail Exclusion)" at bounding box center [279, 268] width 169 height 15
drag, startPoint x: 302, startPoint y: 288, endPoint x: 300, endPoint y: 303, distance: 15.3
click at [302, 288] on span "Electricity 161C_PSM_DB Total Retail" at bounding box center [267, 286] width 117 height 15
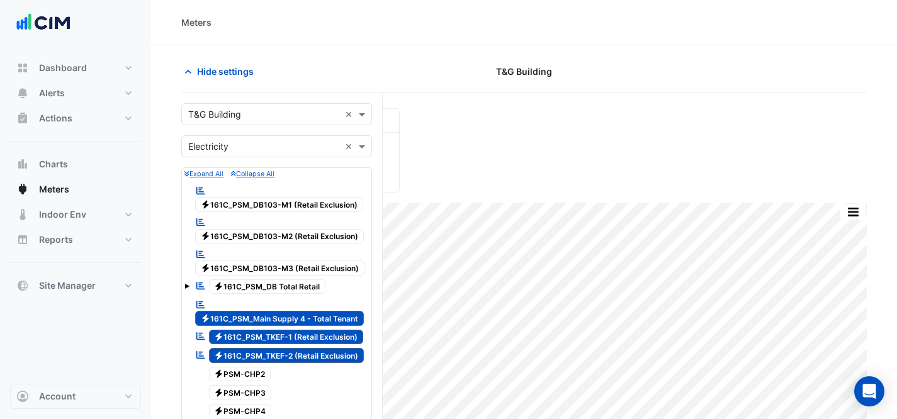
click at [310, 330] on span "Electricity 161C_PSM_TKEF-1 (Retail Exclusion)" at bounding box center [286, 337] width 155 height 15
click at [313, 315] on span "Electricity 161C_PSM_Main Supply 4 - Total Tenant" at bounding box center [279, 318] width 169 height 15
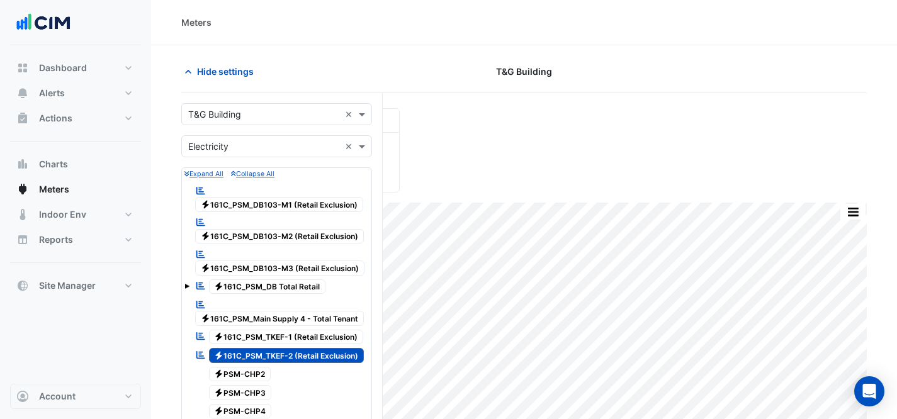
click at [334, 359] on span "Electricity 161C_PSM_TKEF-2 (Retail Exclusion)" at bounding box center [286, 355] width 155 height 15
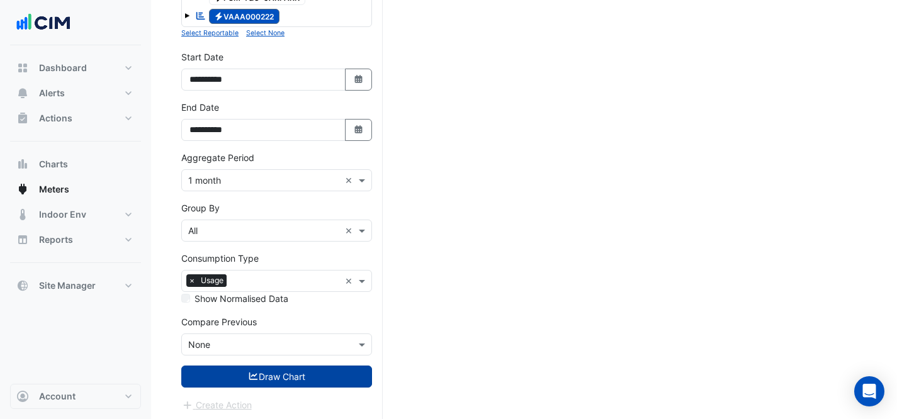
click at [320, 374] on button "Draw Chart" at bounding box center [276, 377] width 191 height 22
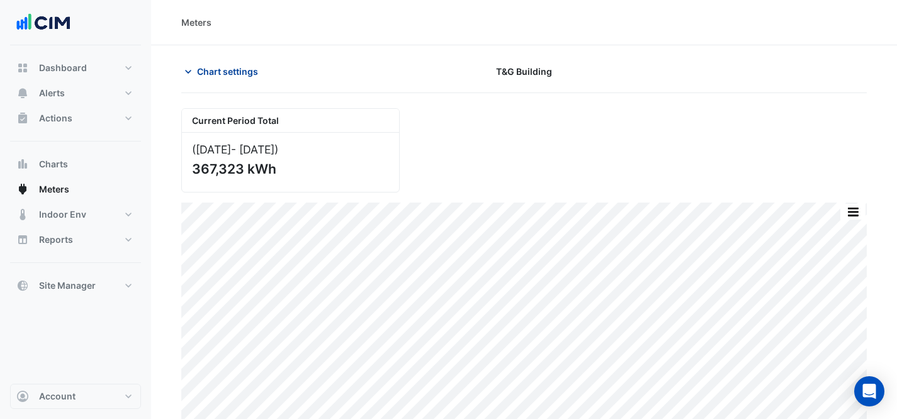
click at [191, 71] on icon "button" at bounding box center [188, 71] width 13 height 13
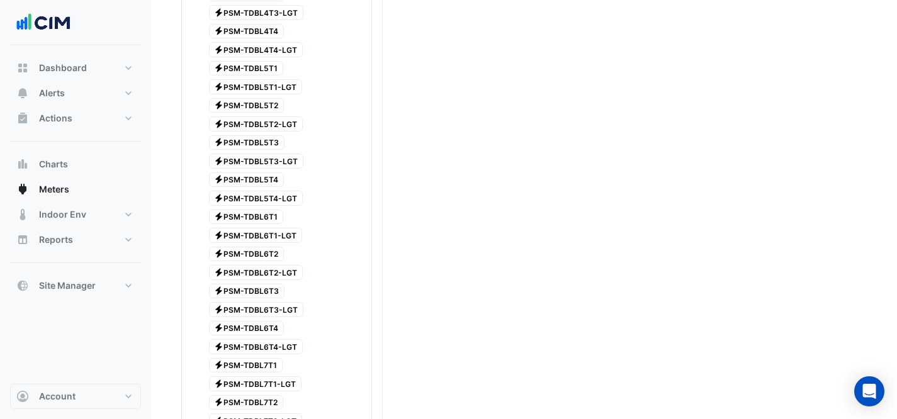
scroll to position [1476, 0]
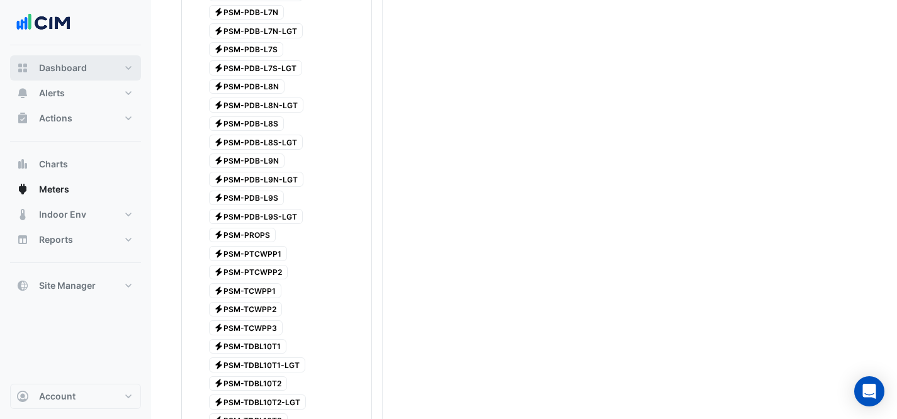
click at [91, 72] on button "Dashboard" at bounding box center [75, 67] width 131 height 25
select select "***"
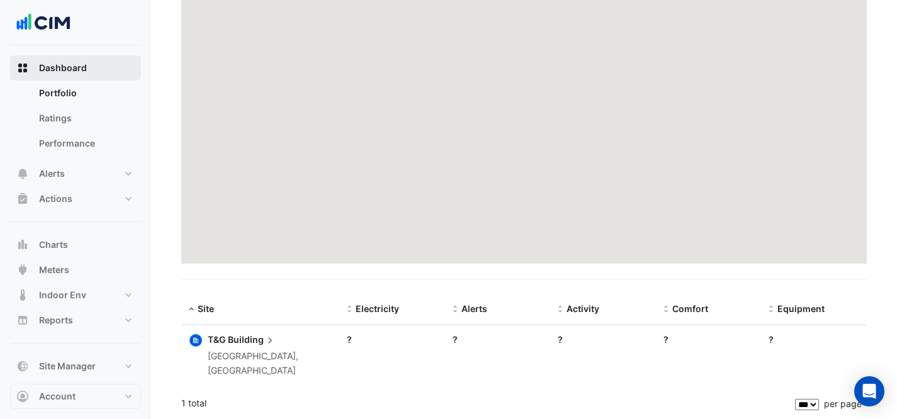
scroll to position [135, 0]
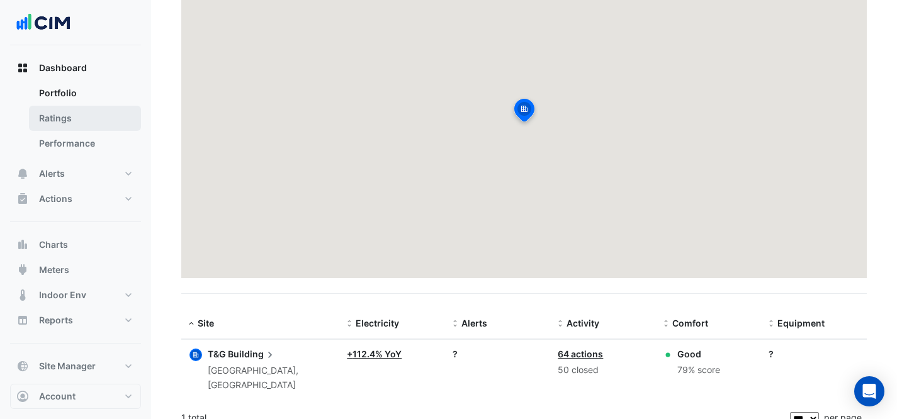
click at [98, 115] on link "Ratings" at bounding box center [85, 118] width 112 height 25
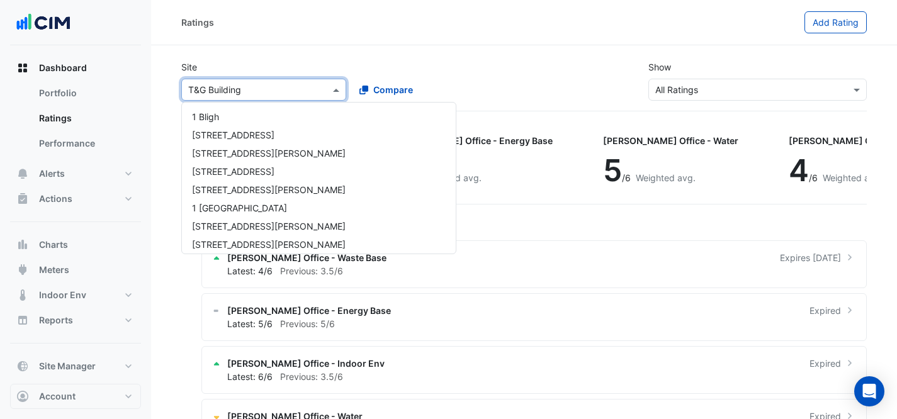
click at [296, 84] on input "text" at bounding box center [251, 90] width 126 height 13
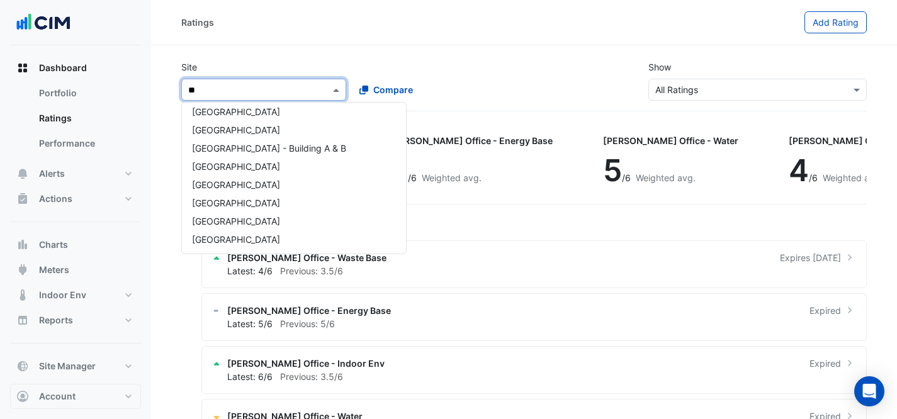
type input "***"
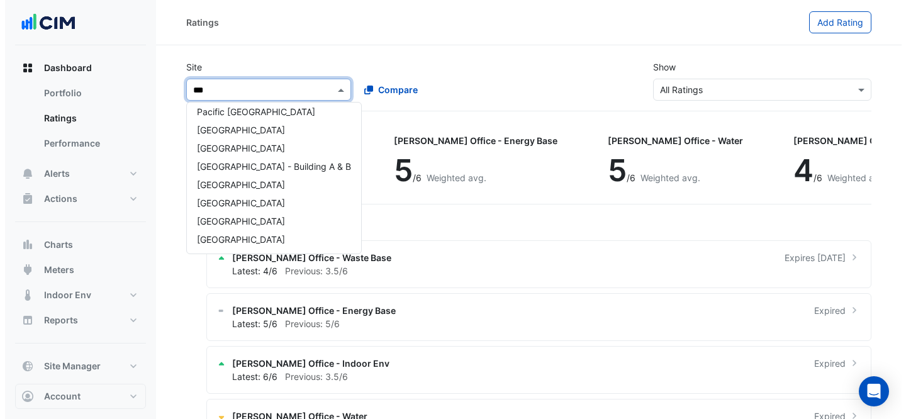
scroll to position [115, 0]
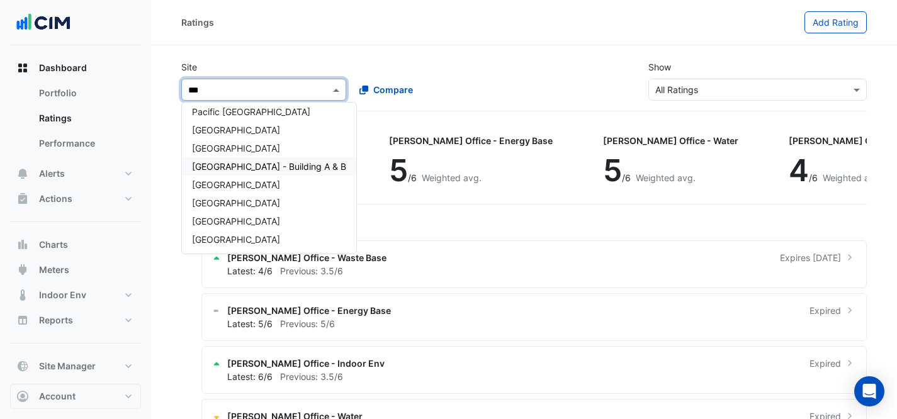
click at [319, 171] on span "[GEOGRAPHIC_DATA] - Building A & B" at bounding box center [269, 166] width 154 height 11
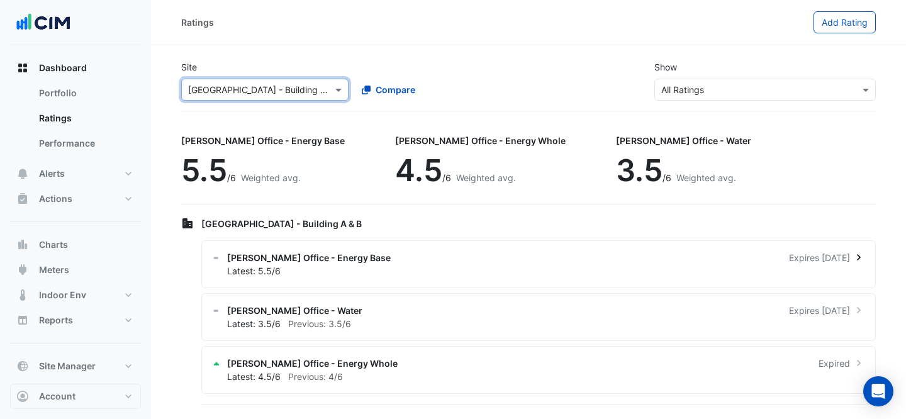
click at [410, 252] on div "[PERSON_NAME] Office - Energy Base Expires [DATE]" at bounding box center [546, 257] width 638 height 13
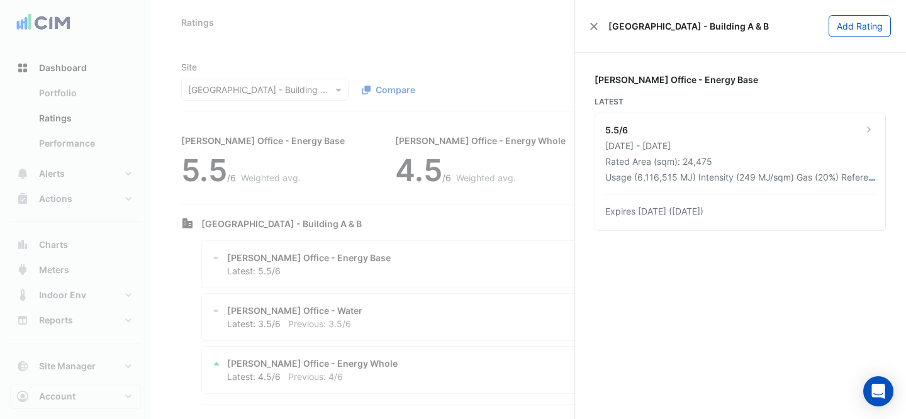
click at [282, 49] on ngb-offcanvas-backdrop at bounding box center [453, 209] width 906 height 419
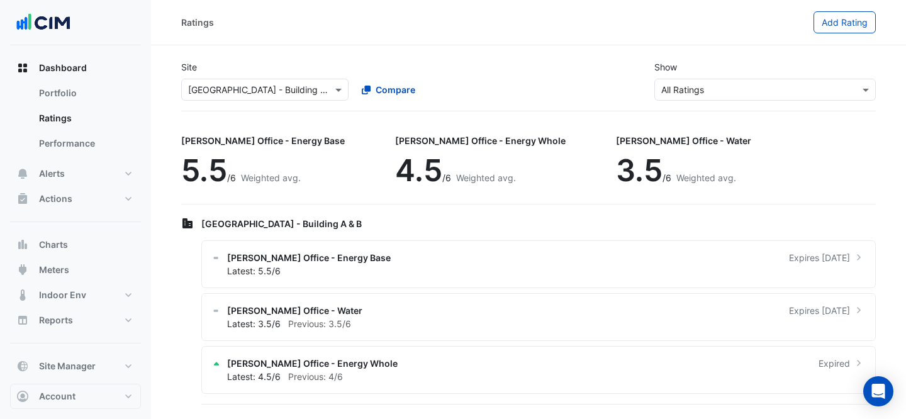
click at [263, 90] on input "text" at bounding box center [252, 90] width 128 height 13
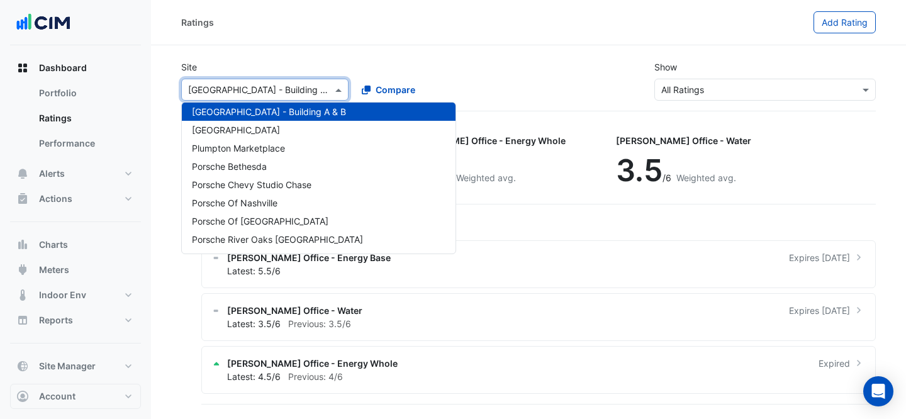
type input "*"
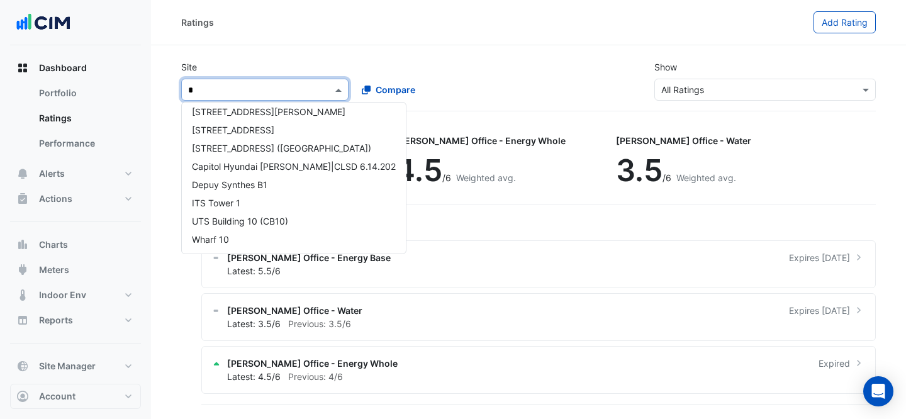
scroll to position [1538, 0]
type input "***"
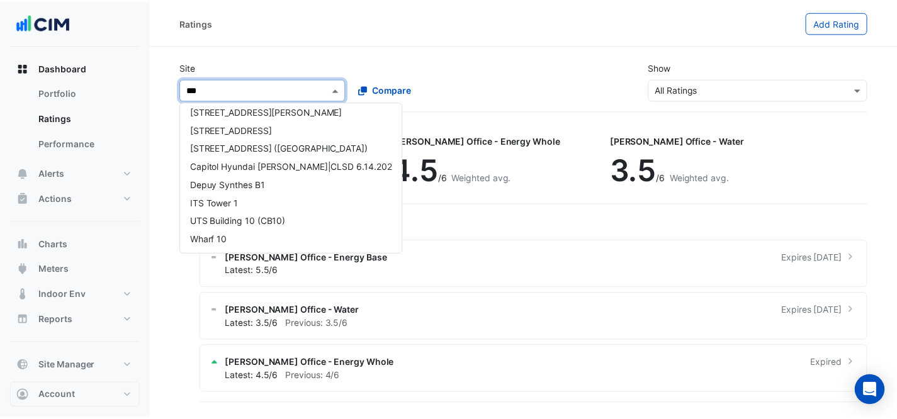
scroll to position [0, 0]
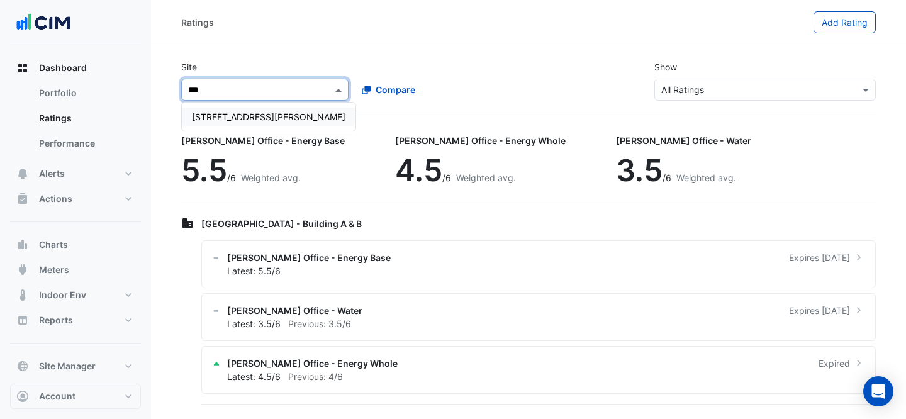
click at [213, 111] on span "[STREET_ADDRESS][PERSON_NAME]" at bounding box center [269, 116] width 154 height 11
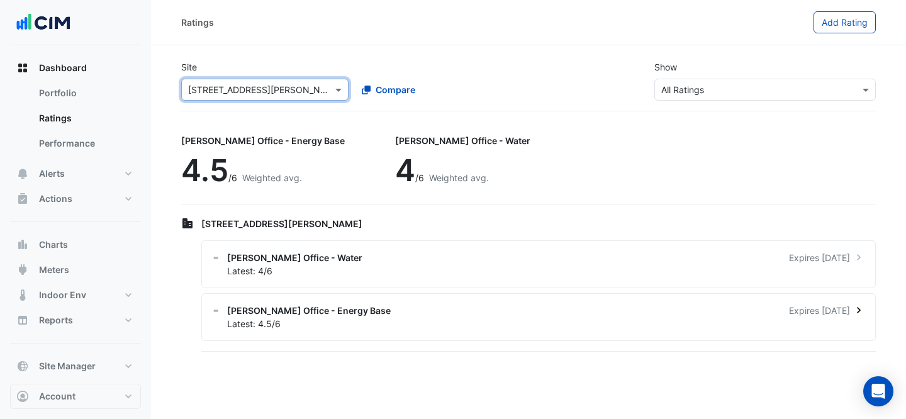
click at [446, 310] on div "[PERSON_NAME] Office - Energy Base Expires [DATE]" at bounding box center [546, 310] width 638 height 13
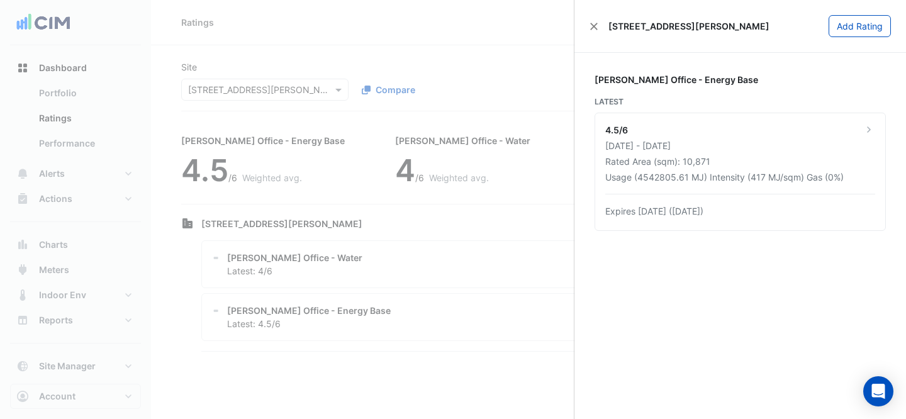
click at [327, 25] on ngb-offcanvas-backdrop at bounding box center [453, 209] width 906 height 419
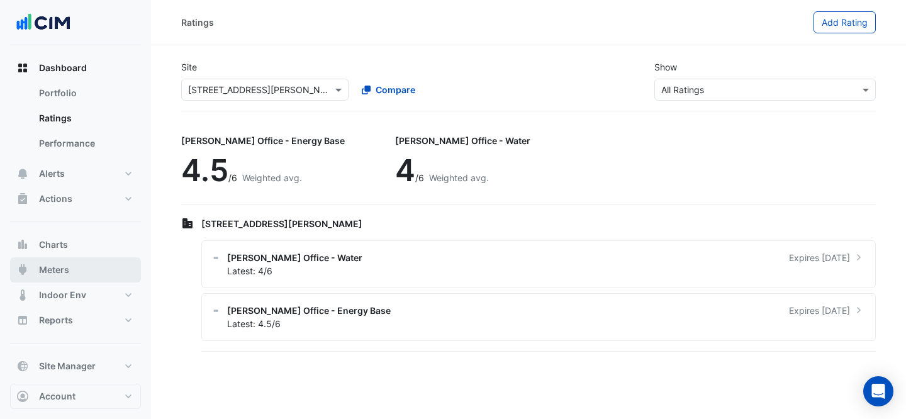
click at [57, 261] on button "Meters" at bounding box center [75, 269] width 131 height 25
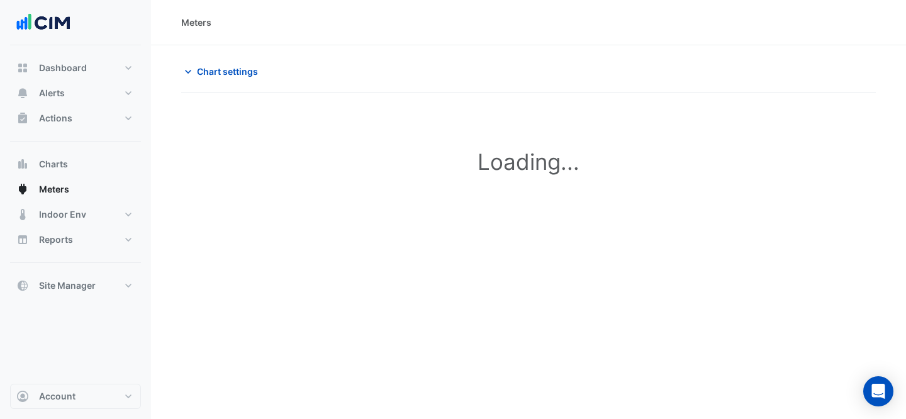
type input "**********"
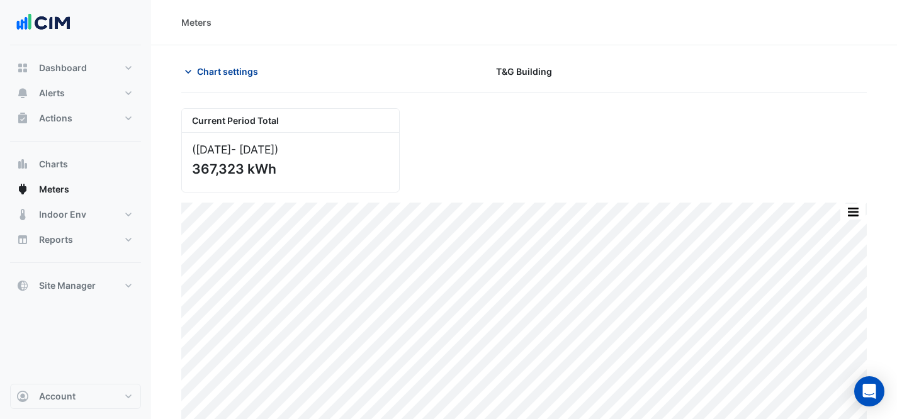
click at [223, 65] on span "Chart settings" at bounding box center [227, 71] width 61 height 13
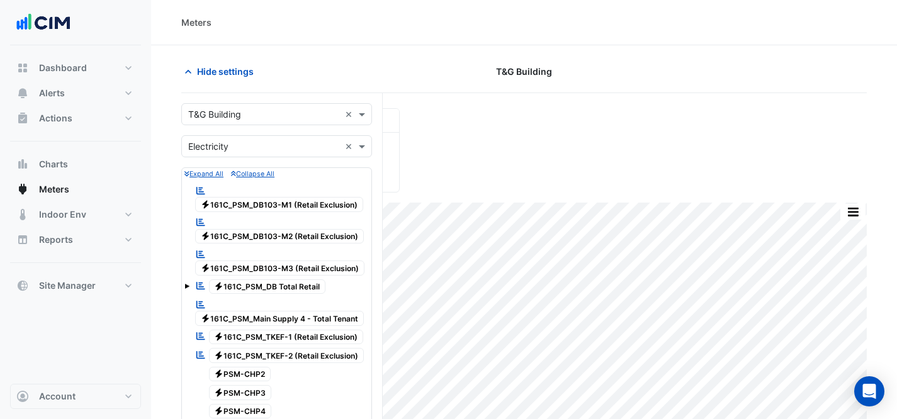
click at [274, 113] on input "text" at bounding box center [264, 114] width 152 height 13
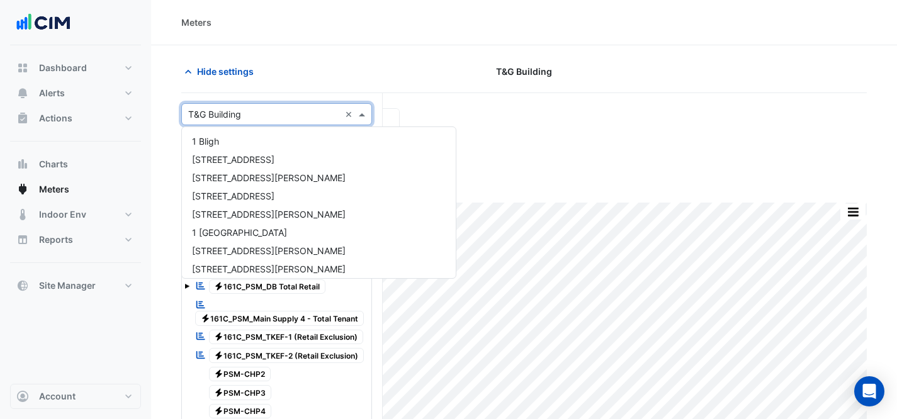
scroll to position [8621, 0]
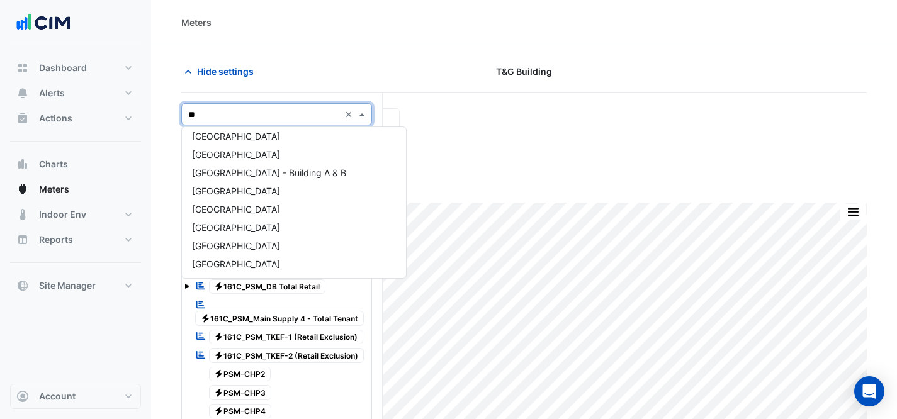
type input "***"
click at [261, 200] on div "[GEOGRAPHIC_DATA] - Building A & B" at bounding box center [276, 191] width 189 height 18
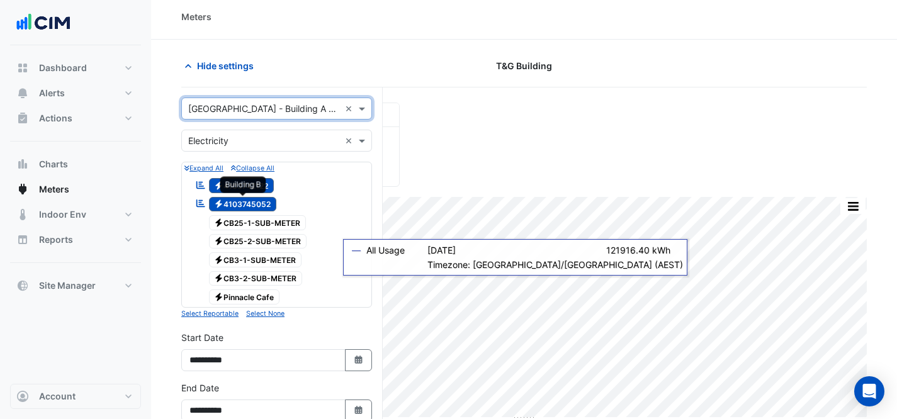
scroll to position [289, 0]
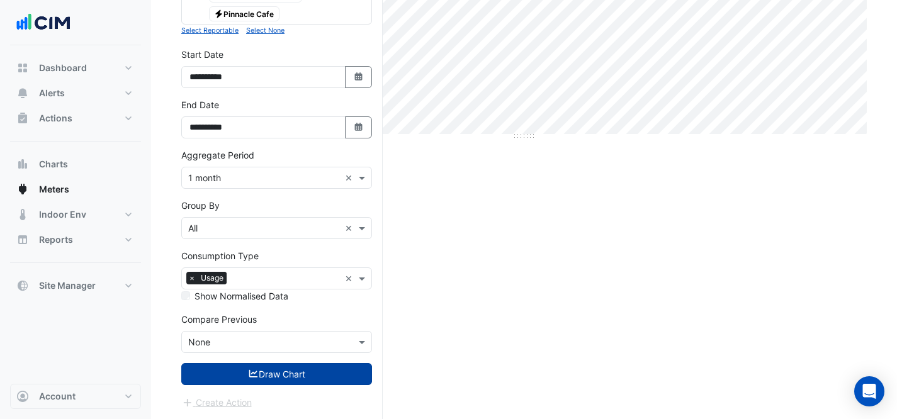
click at [280, 376] on button "Draw Chart" at bounding box center [276, 374] width 191 height 22
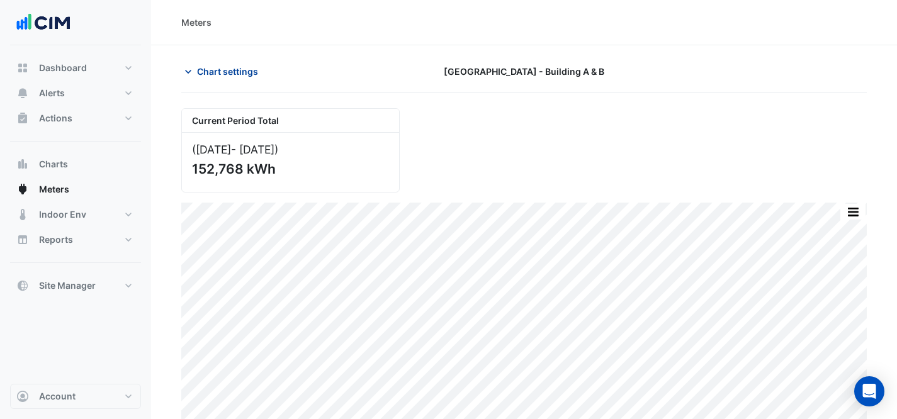
click at [215, 79] on button "Chart settings" at bounding box center [223, 71] width 85 height 22
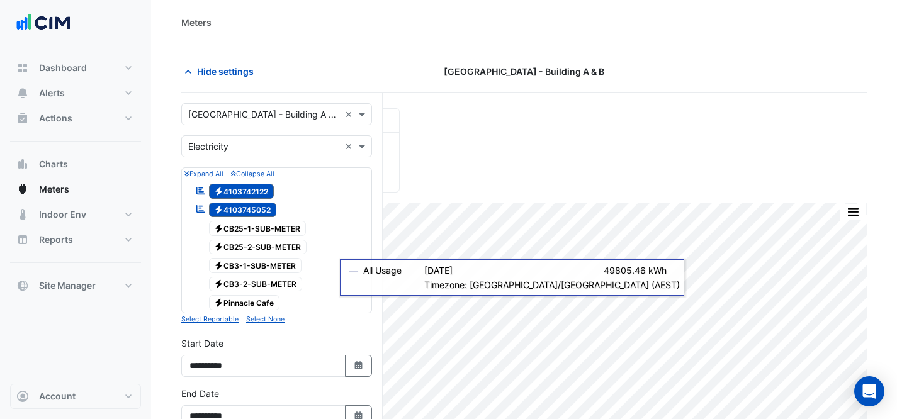
click at [245, 127] on form "× [GEOGRAPHIC_DATA] - Building A & B × × Electricity × Expand All Collapse All …" at bounding box center [276, 400] width 191 height 595
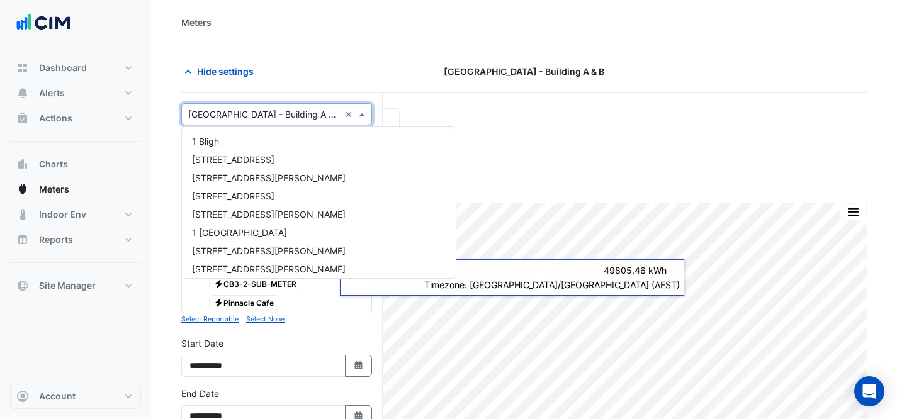
click at [243, 120] on input "text" at bounding box center [264, 114] width 152 height 13
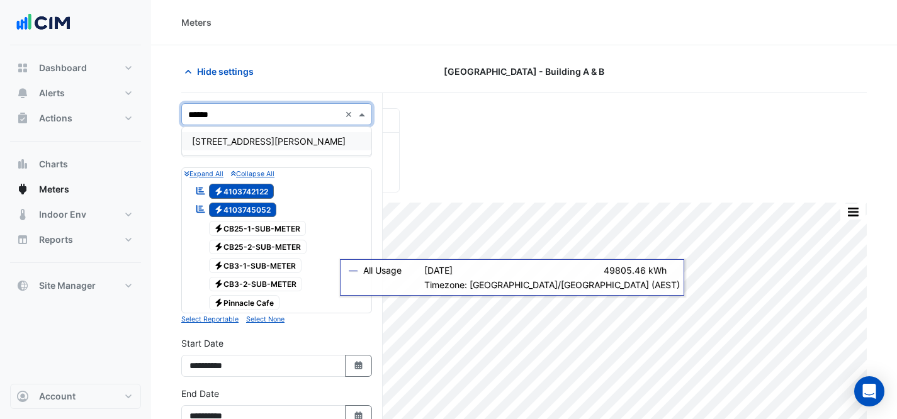
type input "*******"
click at [229, 136] on span "[STREET_ADDRESS][PERSON_NAME]" at bounding box center [269, 141] width 154 height 11
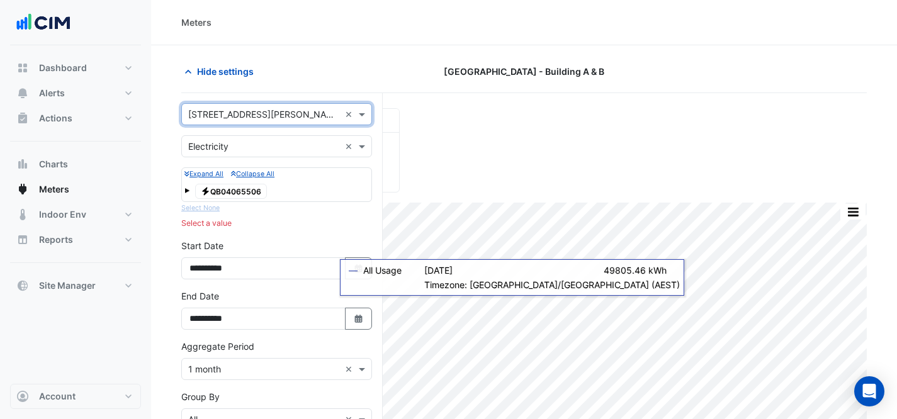
click at [249, 191] on span "Electricity QB04065506" at bounding box center [231, 191] width 72 height 15
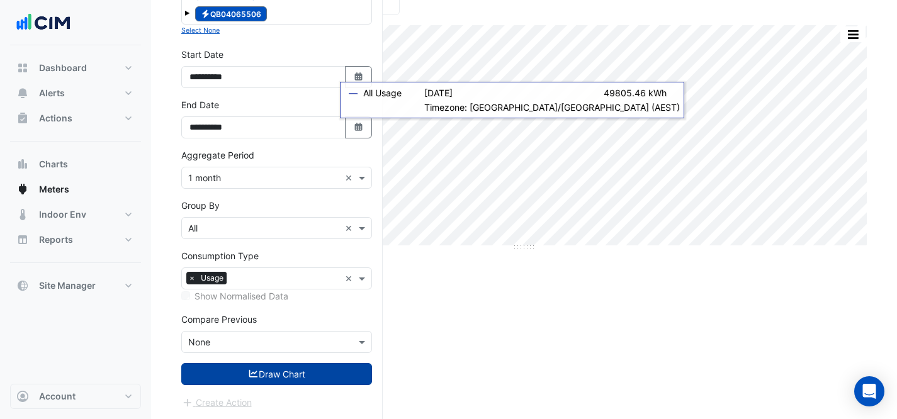
click at [332, 373] on button "Draw Chart" at bounding box center [276, 374] width 191 height 22
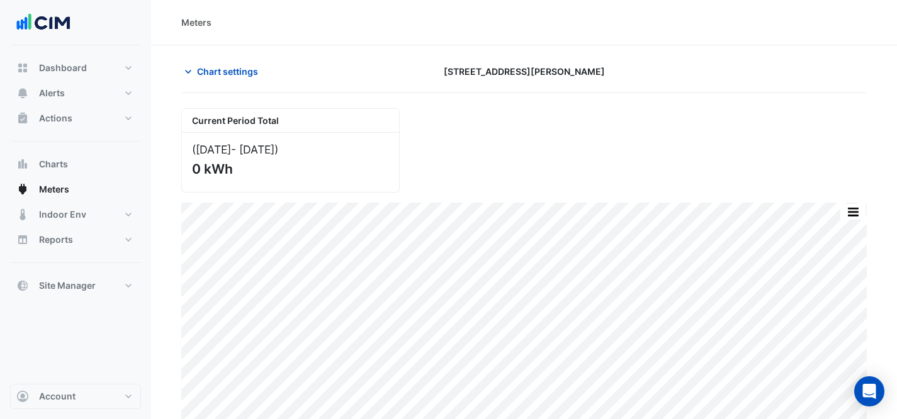
scroll to position [10, 0]
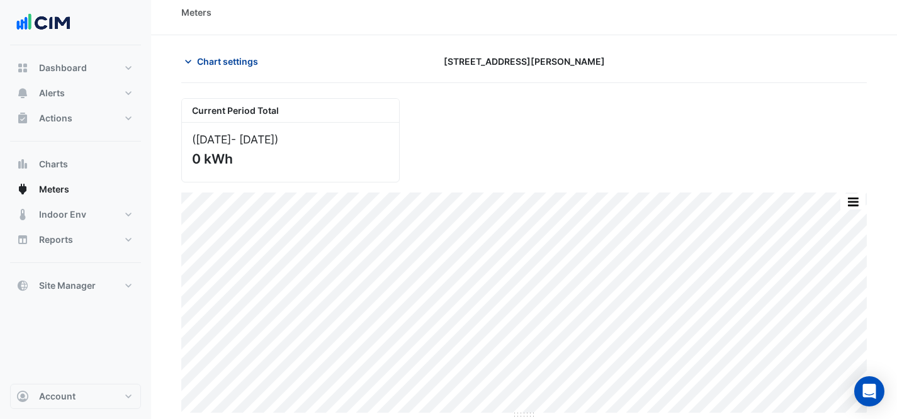
click at [240, 62] on span "Chart settings" at bounding box center [227, 61] width 61 height 13
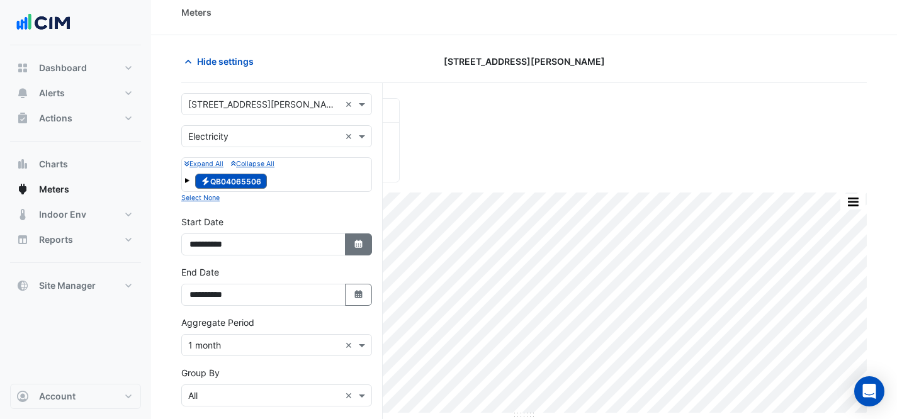
click at [359, 245] on icon "button" at bounding box center [358, 244] width 8 height 8
select select "*"
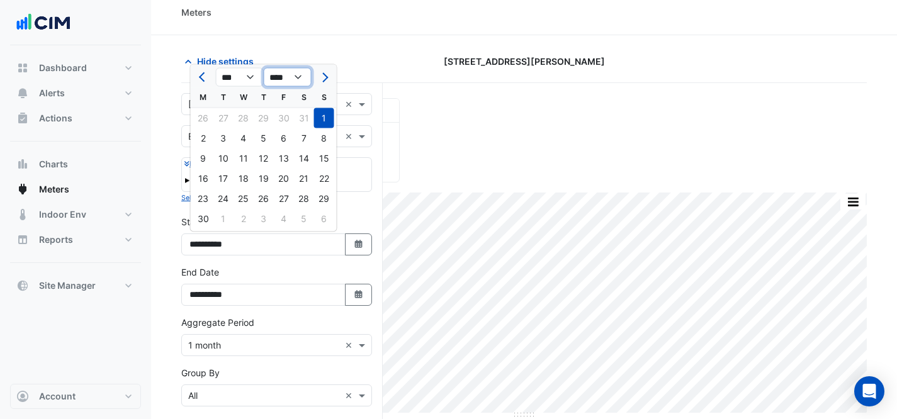
click at [290, 76] on select "**** **** **** **** **** **** **** **** **** **** ****" at bounding box center [288, 77] width 48 height 19
select select "****"
click at [264, 68] on select "**** **** **** **** **** **** **** **** **** **** ****" at bounding box center [288, 77] width 48 height 19
click at [308, 115] on div "1" at bounding box center [304, 118] width 20 height 20
type input "**********"
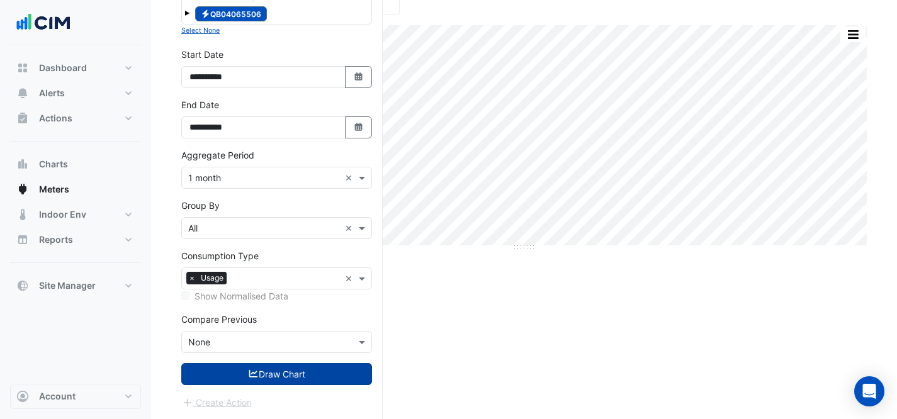
click at [295, 379] on button "Draw Chart" at bounding box center [276, 374] width 191 height 22
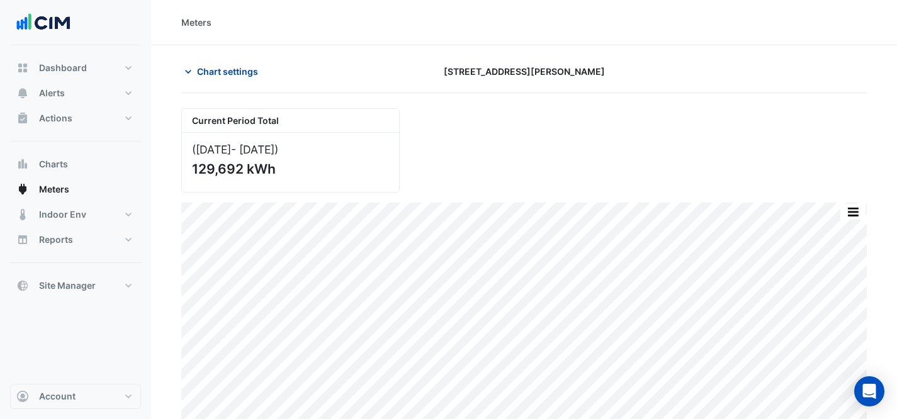
click at [225, 77] on span "Chart settings" at bounding box center [227, 71] width 61 height 13
